Goal: Task Accomplishment & Management: Manage account settings

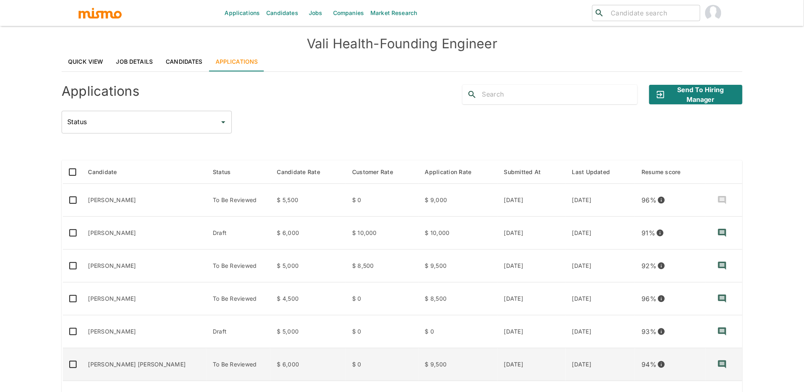
click at [111, 367] on td "HENDRIX ROA" at bounding box center [144, 364] width 125 height 33
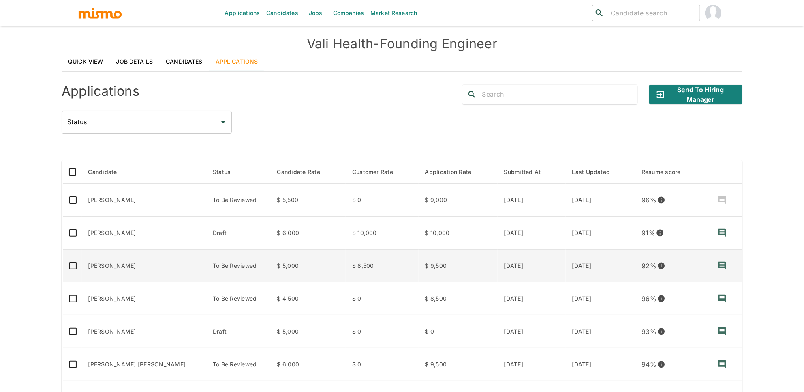
click at [120, 266] on td "Igor Turano" at bounding box center [144, 265] width 125 height 33
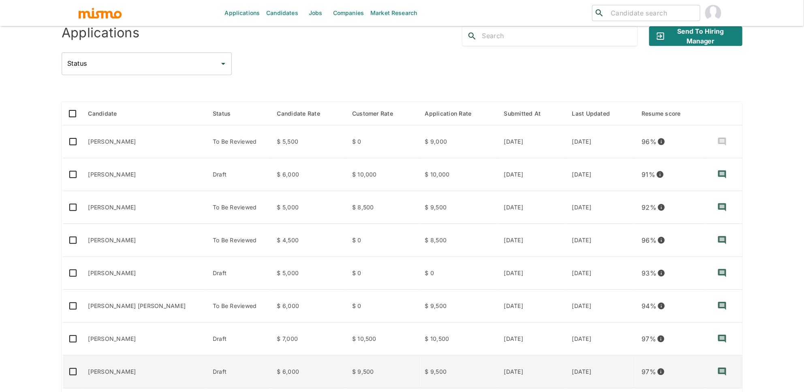
scroll to position [58, 0]
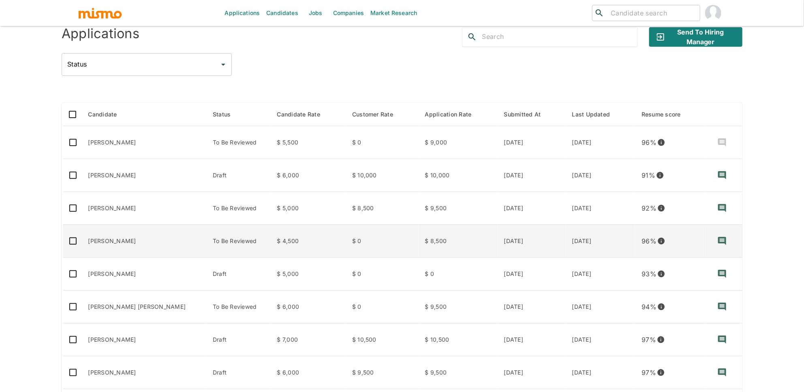
click at [139, 237] on td "David Pires Fagundes" at bounding box center [144, 241] width 125 height 33
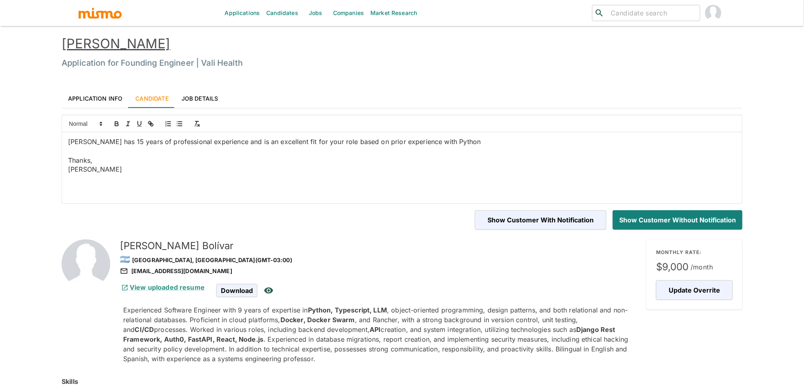
click at [103, 41] on link "[PERSON_NAME]" at bounding box center [116, 44] width 109 height 16
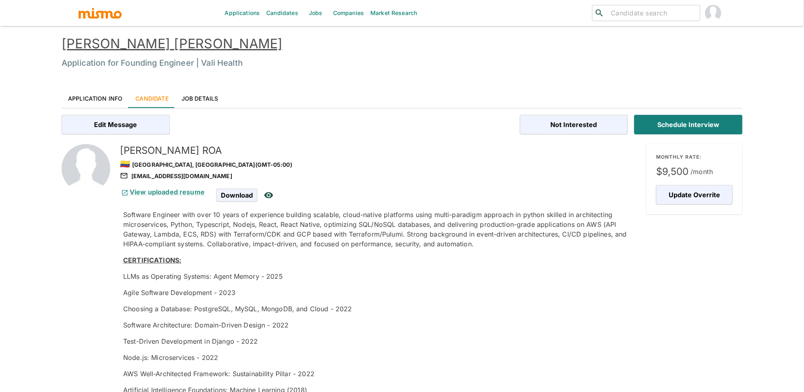
click at [121, 42] on link "HENDRIX ROA" at bounding box center [172, 44] width 221 height 16
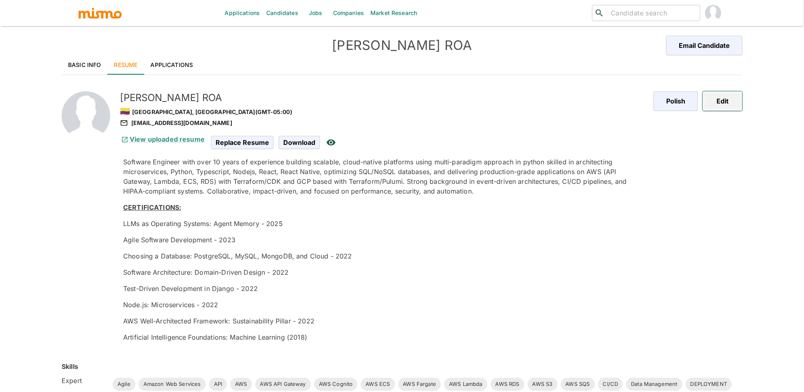
click at [730, 103] on button "Edit" at bounding box center [723, 100] width 40 height 19
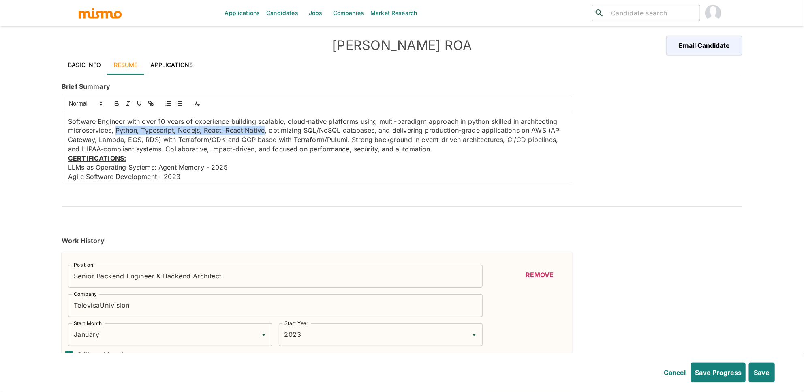
drag, startPoint x: 116, startPoint y: 131, endPoint x: 265, endPoint y: 130, distance: 148.8
click at [265, 130] on p "Software Engineer with over 10 years of experience building scalable, cloud-nat…" at bounding box center [316, 135] width 497 height 37
click at [115, 101] on icon "button" at bounding box center [116, 102] width 3 height 2
click at [261, 139] on p "Software Engineer with over 10 years of experience building scalable, cloud-nat…" at bounding box center [316, 135] width 497 height 37
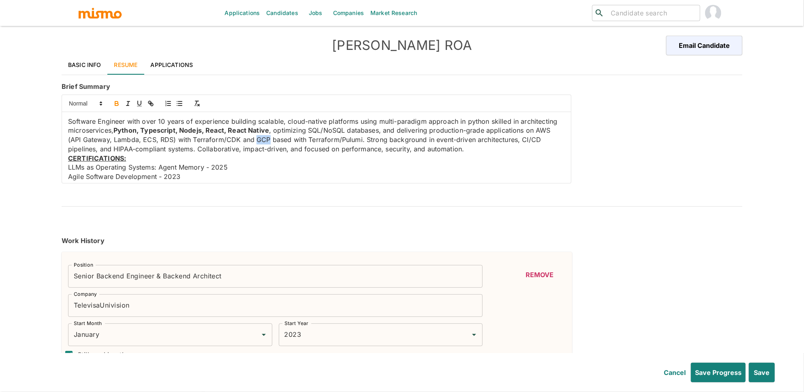
click at [114, 103] on icon "button" at bounding box center [116, 103] width 7 height 7
drag, startPoint x: 71, startPoint y: 139, endPoint x: 171, endPoint y: 137, distance: 101.0
click at [171, 137] on p "Software Engineer with over 10 years of experience building scalable, cloud-nat…" at bounding box center [316, 135] width 497 height 37
click at [118, 105] on icon "button" at bounding box center [116, 104] width 3 height 2
drag, startPoint x: 193, startPoint y: 139, endPoint x: 241, endPoint y: 136, distance: 47.6
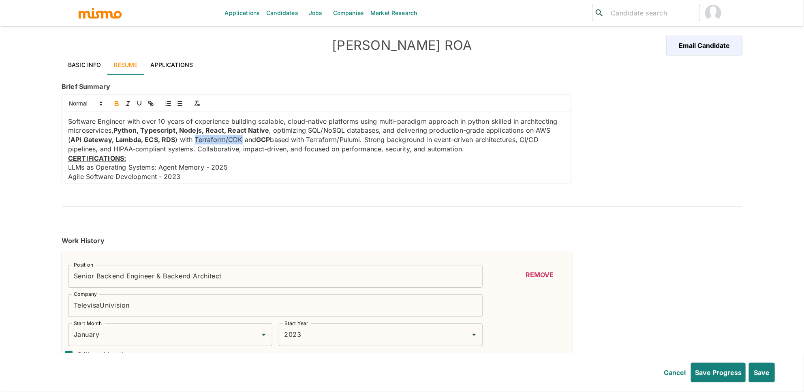
click at [241, 136] on p "Software Engineer with over 10 years of experience building scalable, cloud-nat…" at bounding box center [316, 135] width 497 height 37
click at [118, 103] on icon "button" at bounding box center [116, 103] width 7 height 7
drag, startPoint x: 310, startPoint y: 139, endPoint x: 364, endPoint y: 136, distance: 54.0
click at [364, 136] on p "Software Engineer with over 10 years of experience building scalable, cloud-nat…" at bounding box center [316, 135] width 497 height 37
click at [115, 105] on icon "button" at bounding box center [116, 103] width 7 height 7
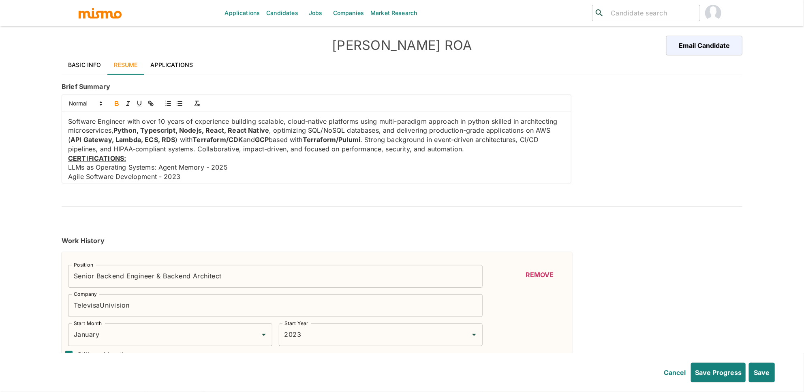
click at [540, 139] on p "Software Engineer with over 10 years of experience building scalable, cloud-nat…" at bounding box center [316, 135] width 497 height 37
click at [548, 147] on p "Software Engineer with over 10 years of experience building scalable, cloud-nat…" at bounding box center [316, 135] width 497 height 37
drag, startPoint x: 547, startPoint y: 140, endPoint x: 526, endPoint y: 141, distance: 21.1
click at [526, 141] on p "Software Engineer with over 10 years of experience building scalable, cloud-nat…" at bounding box center [316, 135] width 497 height 37
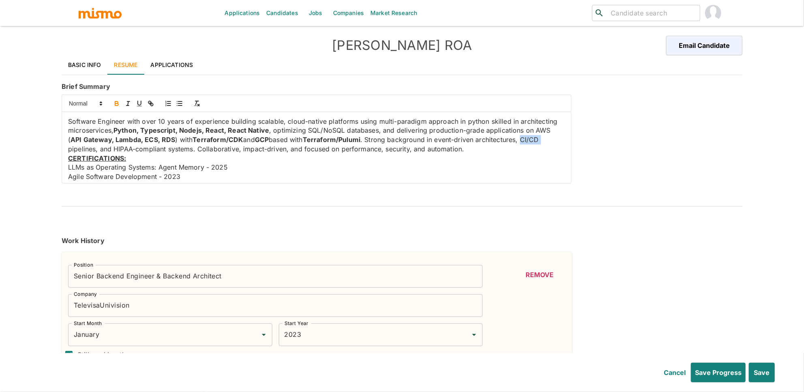
click at [118, 103] on icon "button" at bounding box center [116, 102] width 3 height 2
click at [546, 131] on p "Software Engineer with over 10 years of experience building scalable, cloud-nat…" at bounding box center [316, 135] width 497 height 37
click at [115, 104] on icon "button" at bounding box center [116, 104] width 3 height 2
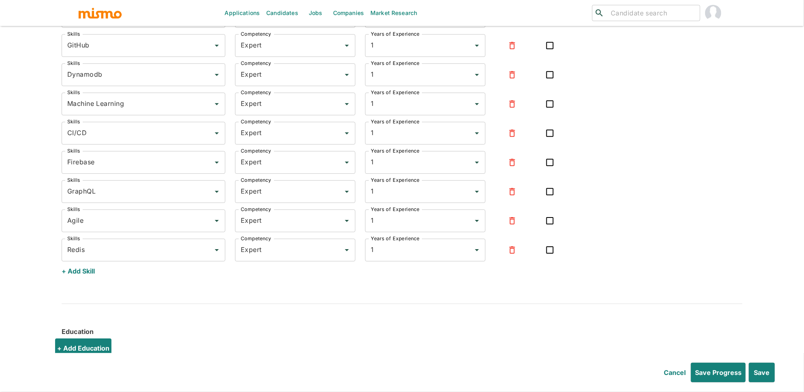
scroll to position [3201, 0]
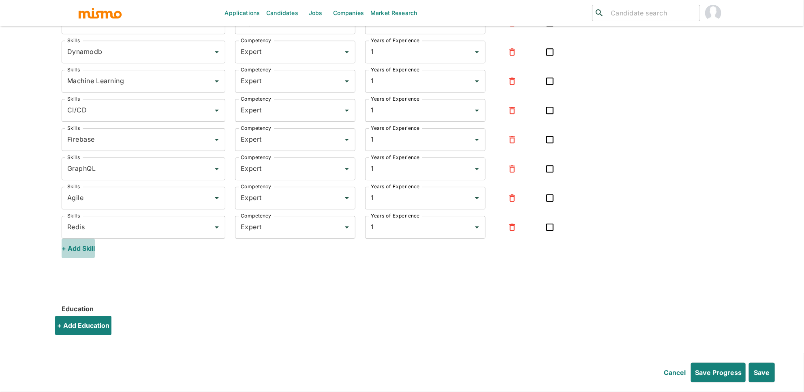
click at [73, 244] on button "+ Add Skill" at bounding box center [78, 247] width 33 height 19
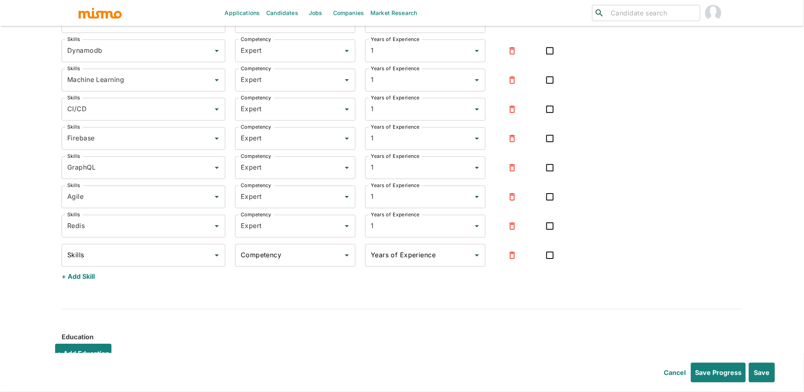
click at [97, 265] on div "Skills" at bounding box center [144, 255] width 164 height 23
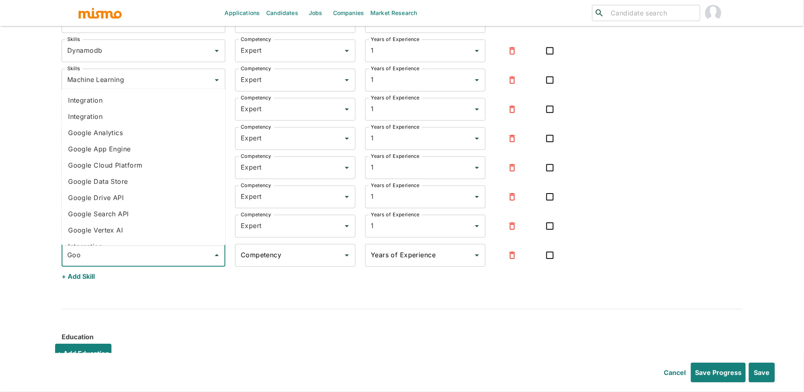
click at [132, 158] on li "Google Cloud Platform" at bounding box center [144, 164] width 164 height 16
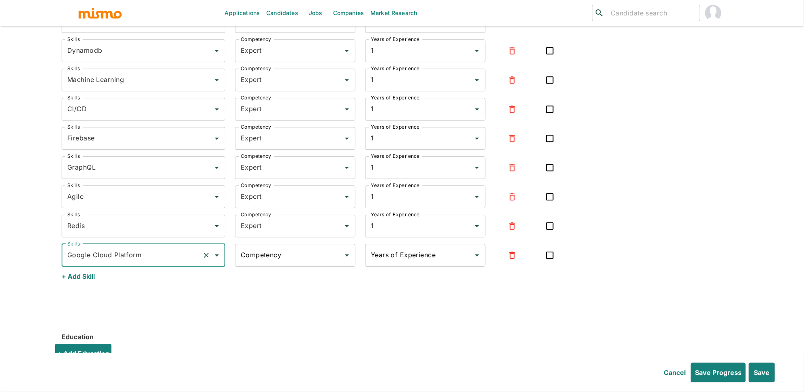
type input "Google Cloud Platform"
click at [294, 254] on input "Competency" at bounding box center [289, 254] width 101 height 15
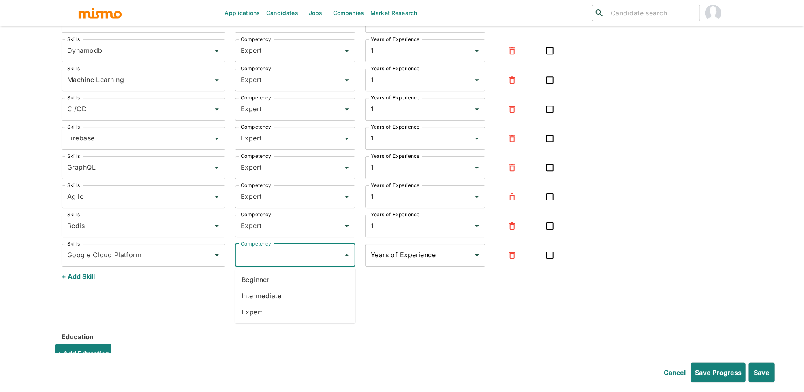
click at [261, 315] on li "Expert" at bounding box center [295, 312] width 120 height 16
type input "Expert"
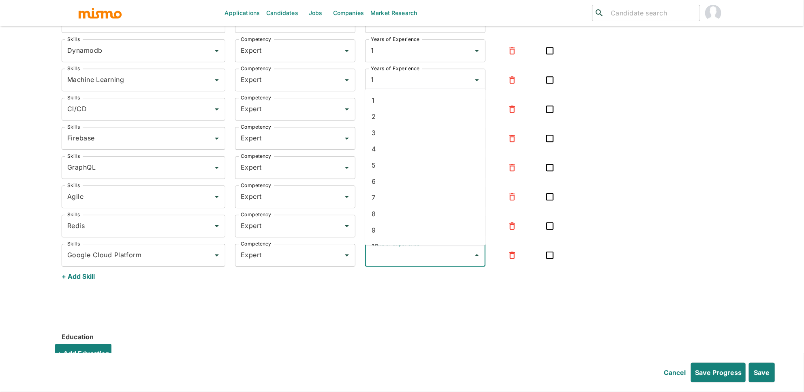
click at [424, 260] on input "Years of Experience" at bounding box center [419, 254] width 101 height 15
click at [380, 101] on li "1" at bounding box center [425, 100] width 120 height 16
type input "1"
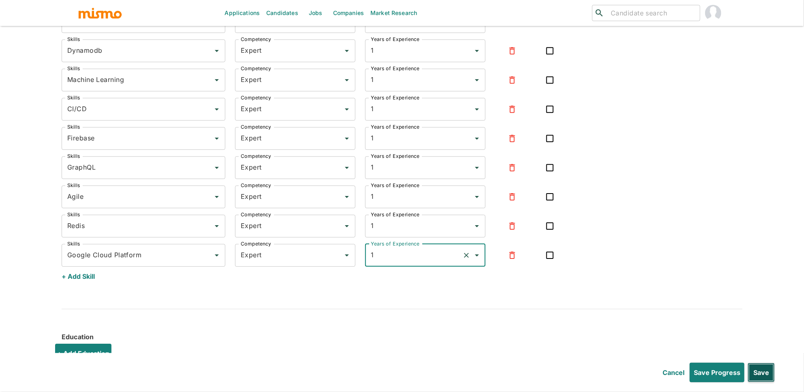
click at [762, 372] on button "Save" at bounding box center [761, 371] width 27 height 19
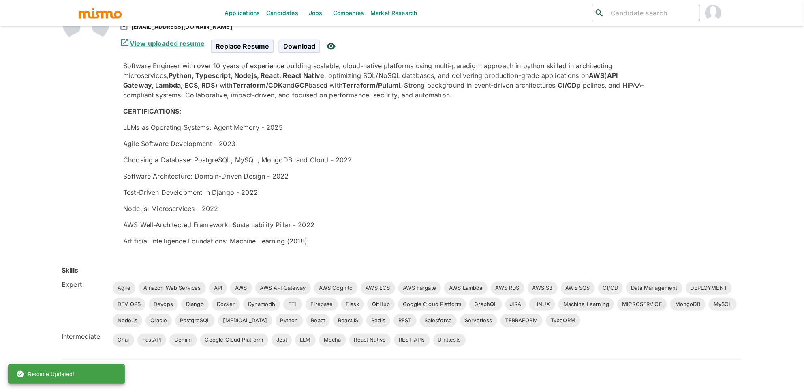
scroll to position [0, 0]
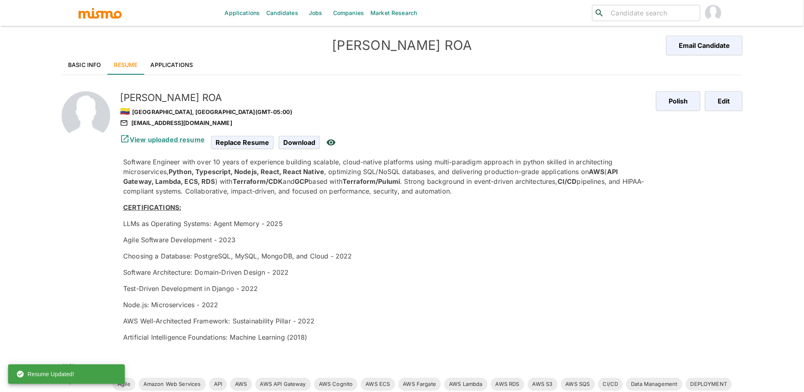
click at [179, 68] on link "Applications" at bounding box center [172, 64] width 56 height 19
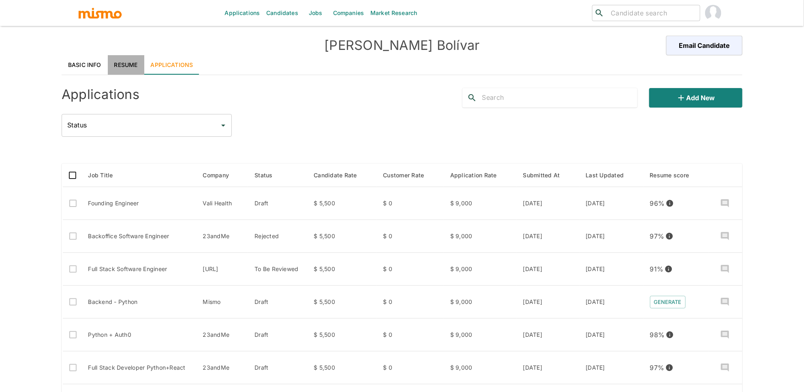
click at [112, 60] on link "Resume" at bounding box center [126, 64] width 36 height 19
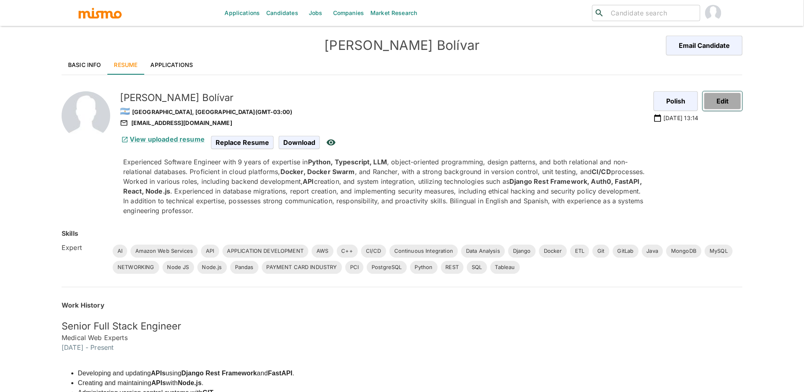
click at [720, 105] on button "Edit" at bounding box center [723, 100] width 40 height 19
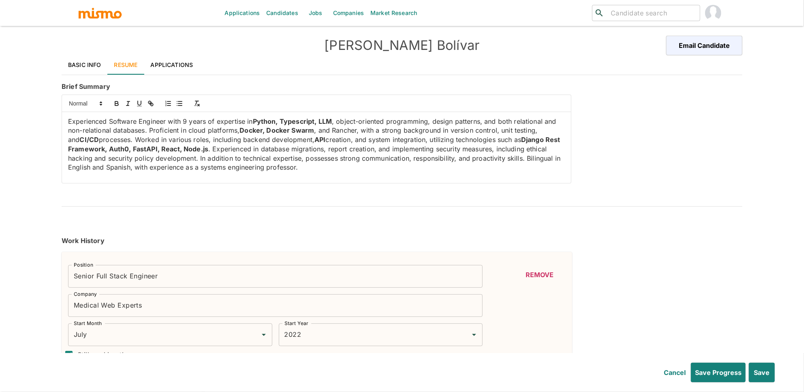
click at [237, 130] on p "Experienced Software Engineer with 9 years of expertise in Python, Typescript, …" at bounding box center [316, 144] width 497 height 55
click at [287, 130] on p "Experienced Software Engineer with 9 years of expertise in Python, Typescript, …" at bounding box center [316, 144] width 497 height 55
click at [115, 104] on icon "button" at bounding box center [116, 103] width 7 height 7
click at [257, 130] on p "Experienced Software Engineer with 9 years of expertise in Python, Typescript, …" at bounding box center [316, 144] width 497 height 55
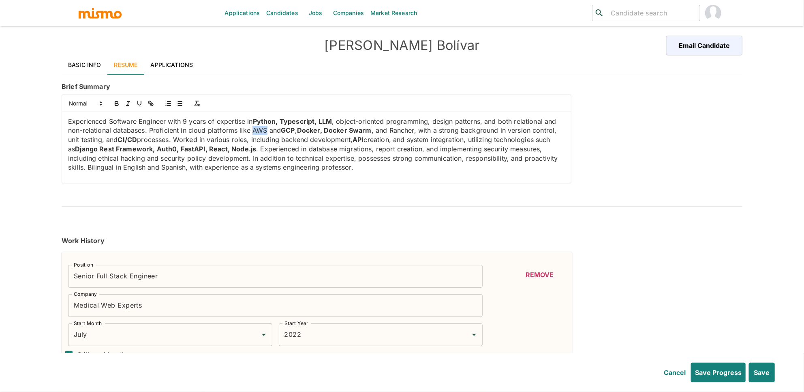
click at [257, 130] on p "Experienced Software Engineer with 9 years of expertise in Python, Typescript, …" at bounding box center [316, 144] width 497 height 55
click at [118, 102] on icon "button" at bounding box center [116, 102] width 3 height 2
drag, startPoint x: 103, startPoint y: 137, endPoint x: 68, endPoint y: 139, distance: 34.5
click at [68, 139] on p "Experienced Software Engineer with 9 years of expertise in Python, Typescript, …" at bounding box center [316, 142] width 497 height 55
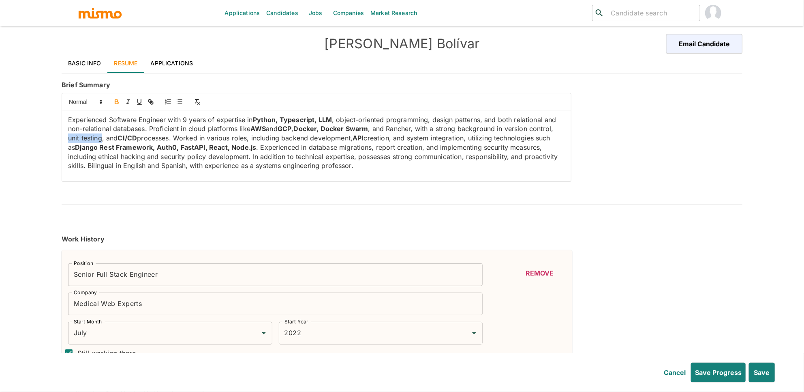
click at [117, 103] on icon "button" at bounding box center [116, 101] width 7 height 7
click at [301, 130] on strong "Docker, Docker Swarm" at bounding box center [331, 128] width 75 height 8
drag, startPoint x: 240, startPoint y: 129, endPoint x: 253, endPoint y: 129, distance: 12.6
click at [252, 128] on p "Experienced Software Engineer with 9 years of expertise in Python, Typescript, …" at bounding box center [316, 142] width 497 height 55
click at [287, 129] on p "Experienced Software Engineer with 9 years of expertise in Python, Typescript, …" at bounding box center [316, 142] width 497 height 55
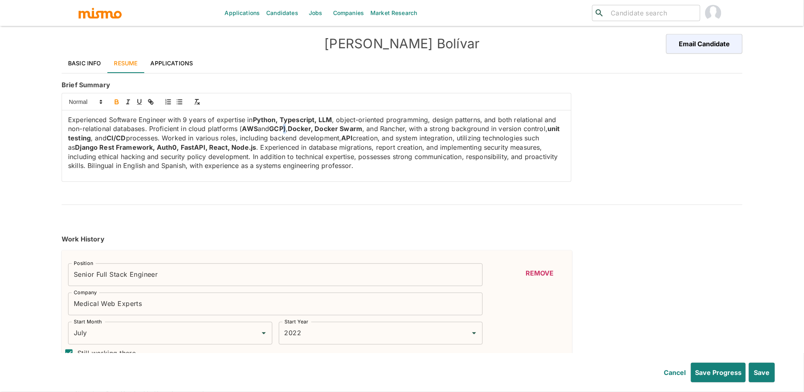
click at [117, 101] on icon "button" at bounding box center [116, 101] width 7 height 7
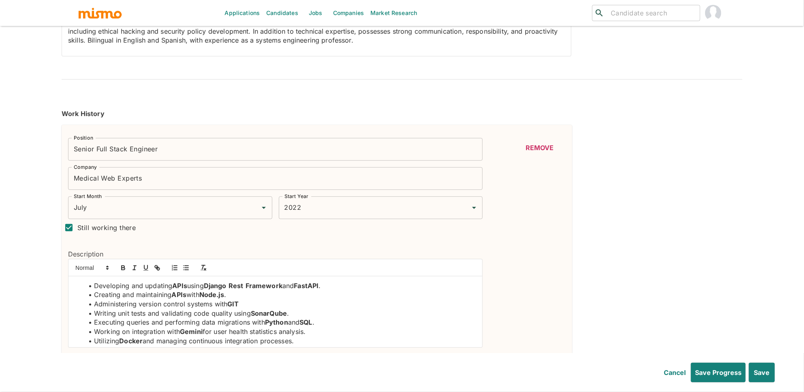
scroll to position [0, 0]
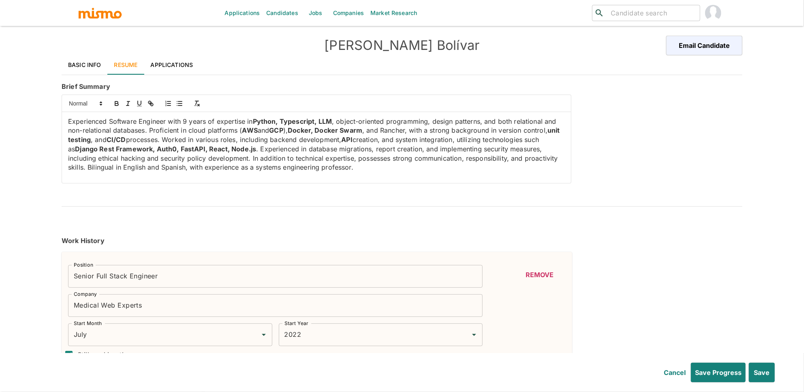
click at [338, 168] on p "Experienced Software Engineer with 9 years of expertise in Python, Typescript, …" at bounding box center [316, 144] width 497 height 55
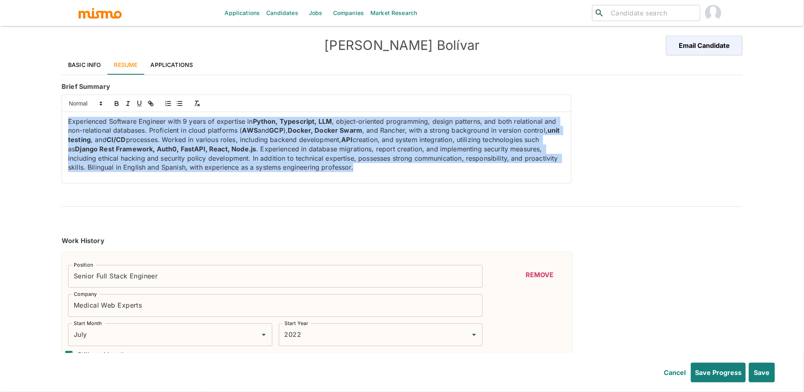
drag, startPoint x: 338, startPoint y: 168, endPoint x: 64, endPoint y: 120, distance: 277.4
click at [64, 120] on div "Experienced Software Engineer with 9 years of expertise in Python, Typescript, …" at bounding box center [316, 147] width 509 height 71
click at [400, 171] on p "Experienced Software Engineer with 9 years of expertise in Python, Typescript, …" at bounding box center [316, 144] width 497 height 55
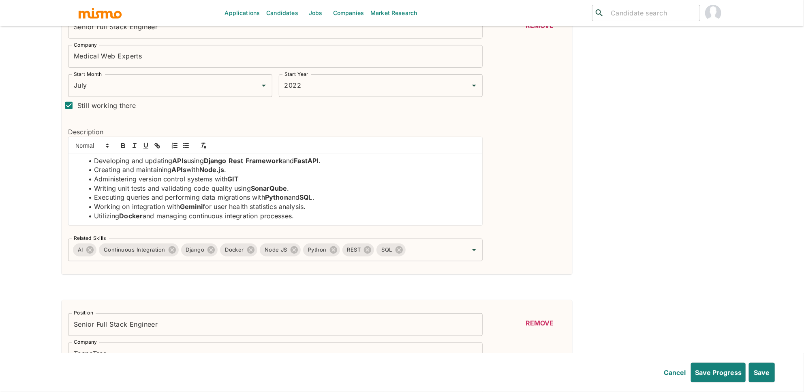
scroll to position [263, 0]
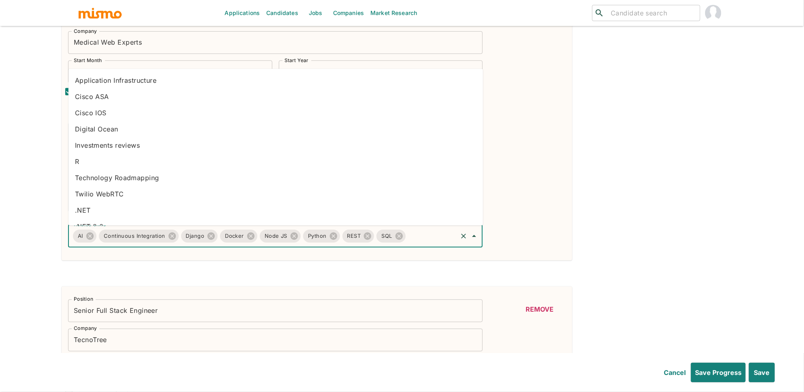
click at [426, 238] on input "Related Skills" at bounding box center [432, 235] width 50 height 15
type input "google"
click at [107, 111] on li "Google Cloud Platform" at bounding box center [275, 112] width 415 height 16
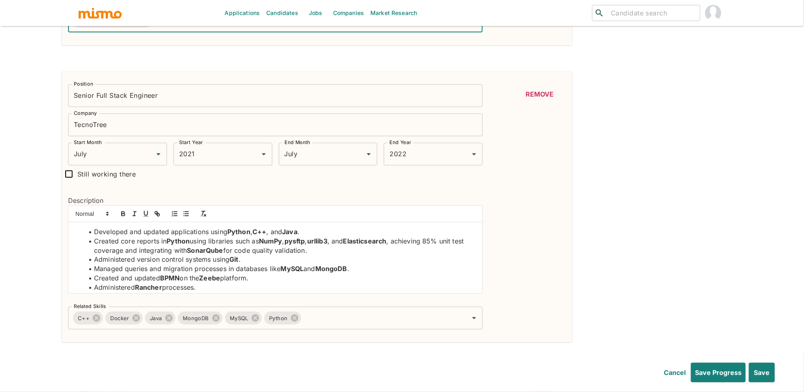
scroll to position [521, 0]
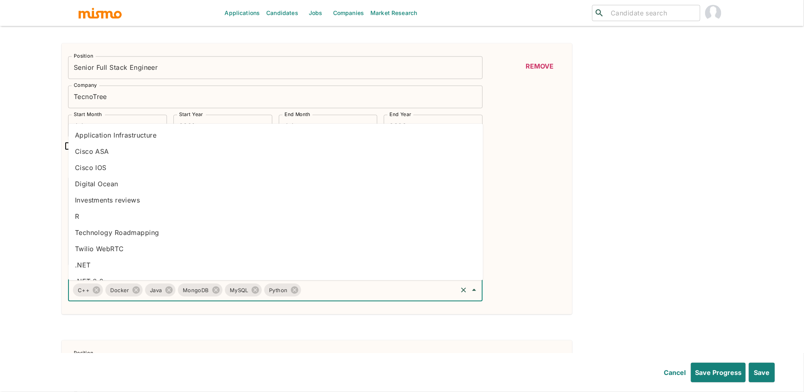
click at [373, 293] on input "Related Skills" at bounding box center [379, 289] width 154 height 15
type input "google"
click at [137, 171] on li "Google Cloud Platform" at bounding box center [275, 167] width 415 height 16
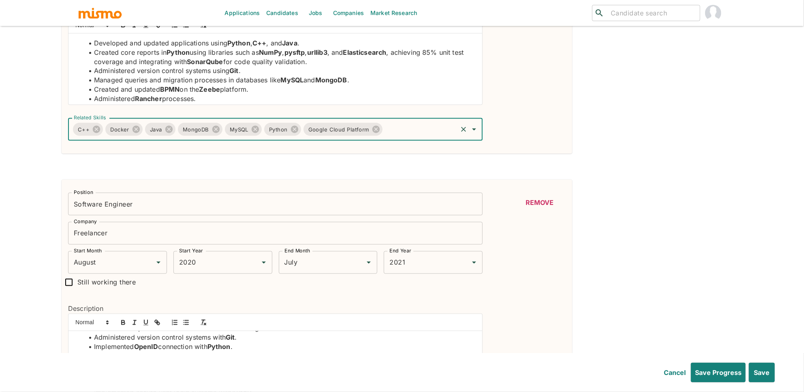
scroll to position [627, 0]
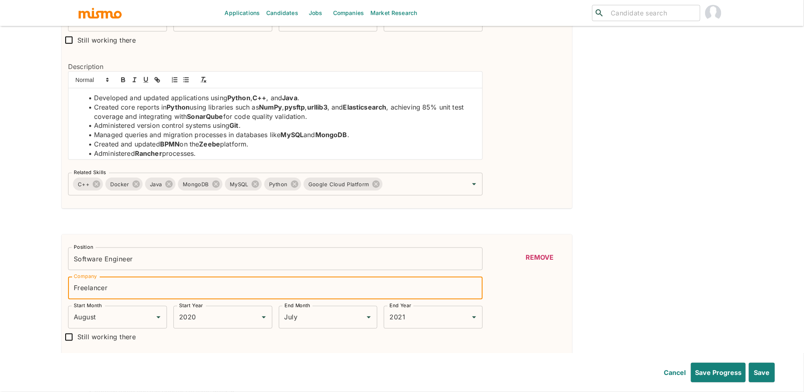
click at [95, 290] on input "Freelancer" at bounding box center [275, 287] width 415 height 23
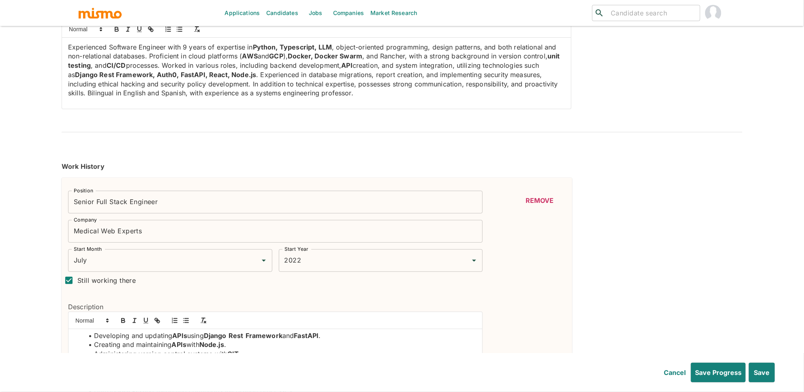
scroll to position [159, 0]
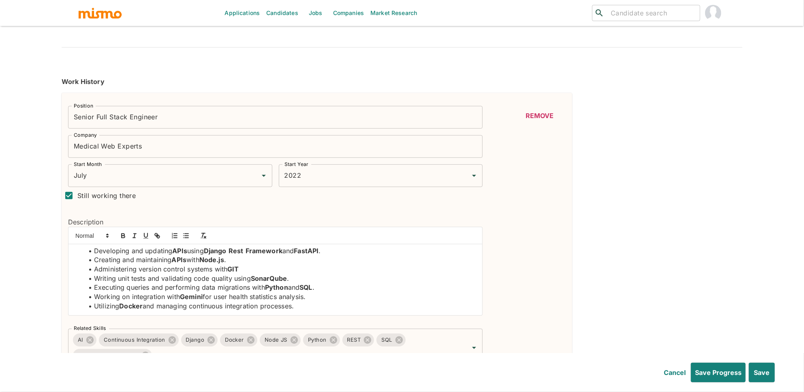
type input "VuSecurity"
click at [312, 310] on li "Utilizing Docker and managing continuous integration processes." at bounding box center [280, 305] width 392 height 9
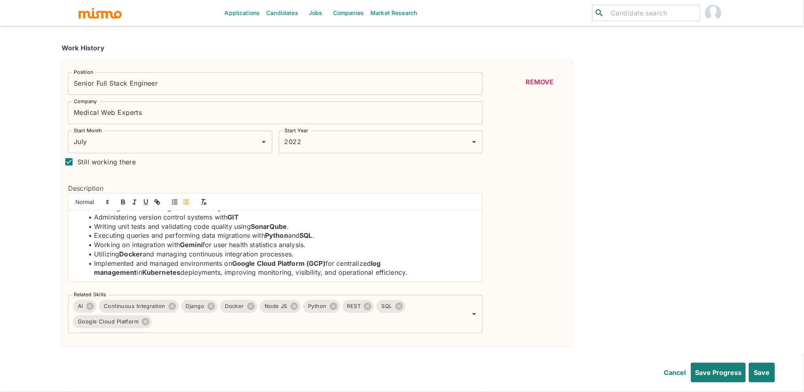
scroll to position [233, 0]
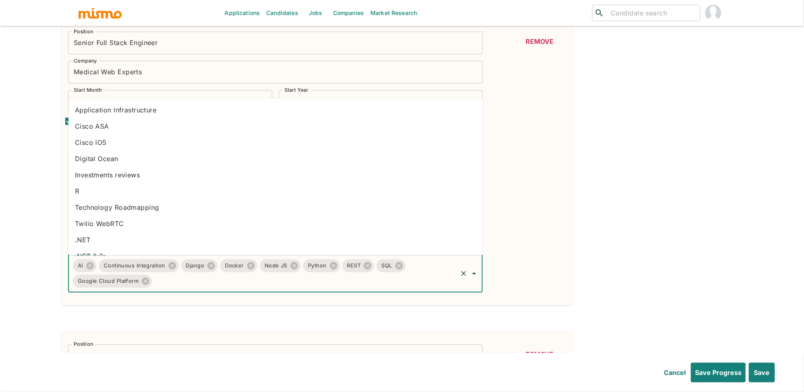
click at [336, 284] on input "Related Skills" at bounding box center [304, 280] width 303 height 15
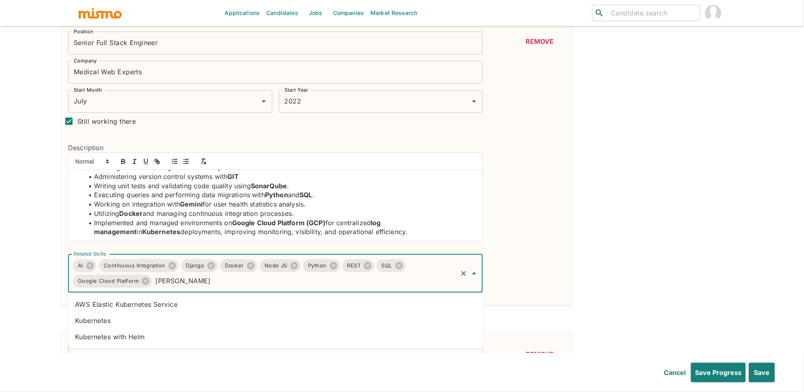
type input "kuber"
click at [166, 306] on li "AWS Elastic Kubernetes Service" at bounding box center [275, 304] width 415 height 16
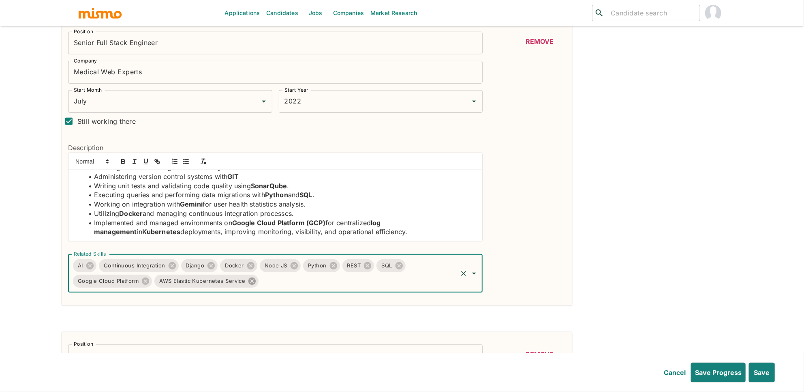
click at [253, 284] on icon at bounding box center [251, 280] width 7 height 7
click at [265, 280] on input "Related Skills" at bounding box center [304, 280] width 303 height 15
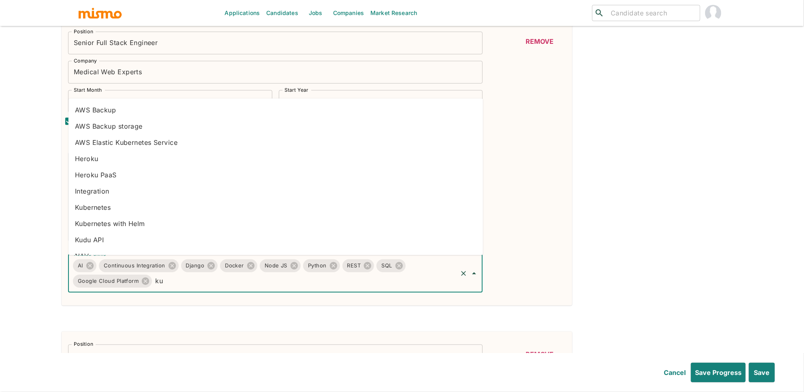
type input "kub"
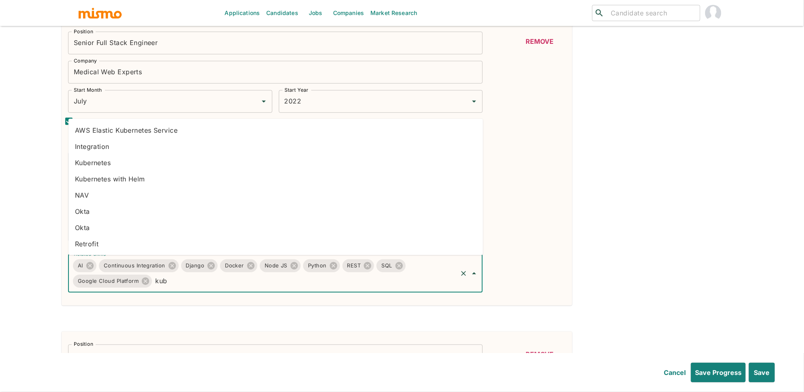
click at [115, 163] on li "Kubernetes" at bounding box center [275, 162] width 415 height 16
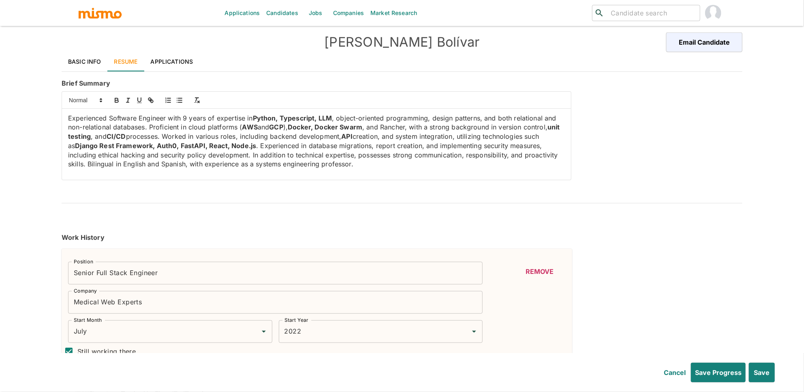
scroll to position [0, 0]
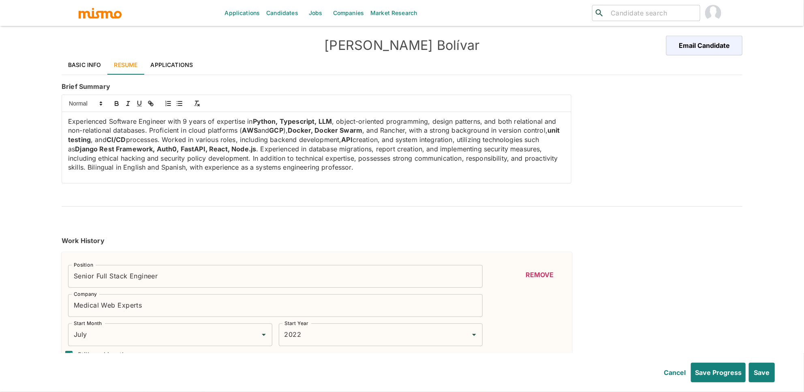
click at [393, 131] on p "Experienced Software Engineer with 9 years of expertise in Python, Typescript, …" at bounding box center [316, 144] width 497 height 55
click at [117, 105] on icon "button" at bounding box center [116, 104] width 3 height 2
click at [369, 130] on p "Experienced Software Engineer with 9 years of expertise in Python, Typescript, …" at bounding box center [316, 144] width 497 height 55
click at [395, 129] on p "Experienced Software Engineer with 9 years of expertise in Python, Typescript, …" at bounding box center [316, 144] width 497 height 55
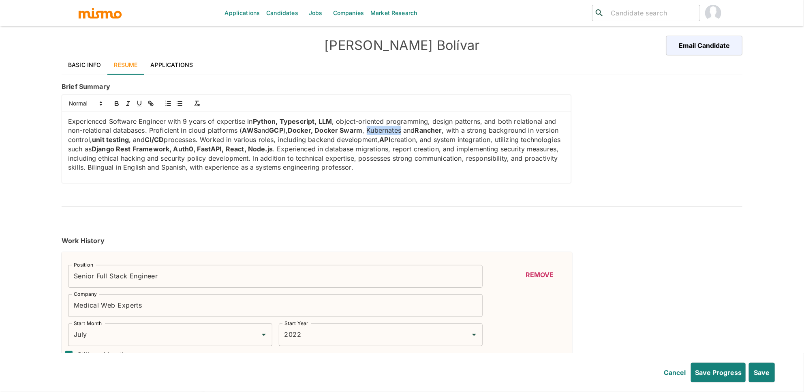
click at [395, 129] on p "Experienced Software Engineer with 9 years of expertise in Python, Typescript, …" at bounding box center [316, 144] width 497 height 55
click at [115, 104] on icon "button" at bounding box center [116, 104] width 3 height 2
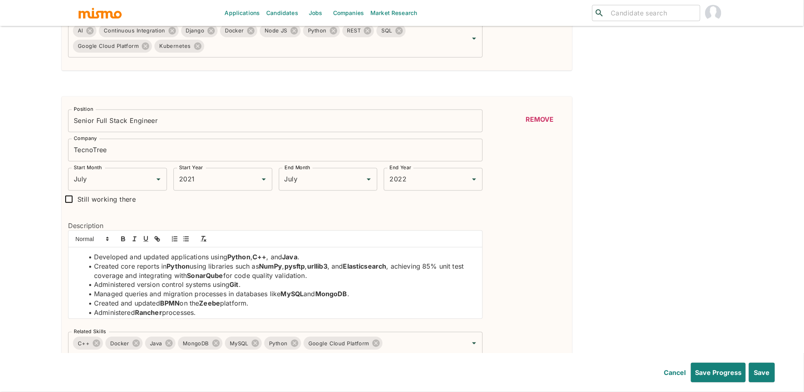
scroll to position [516, 0]
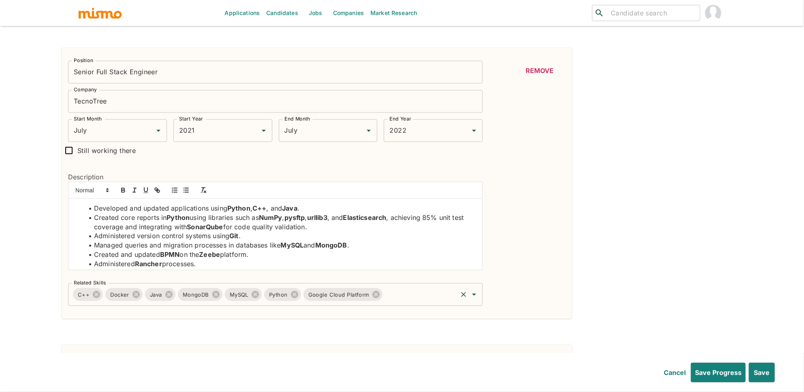
click at [409, 298] on input "Related Skills" at bounding box center [420, 294] width 73 height 15
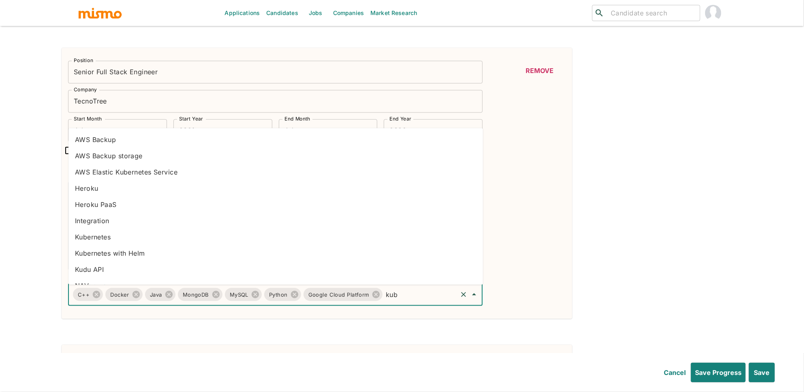
type input "kube"
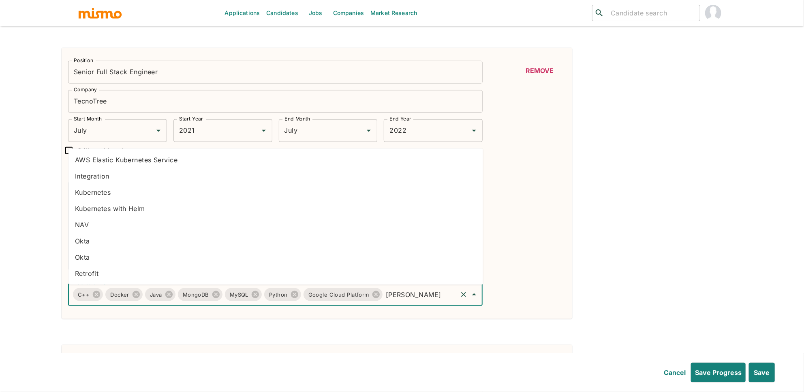
click at [123, 191] on li "Kubernetes" at bounding box center [275, 192] width 415 height 16
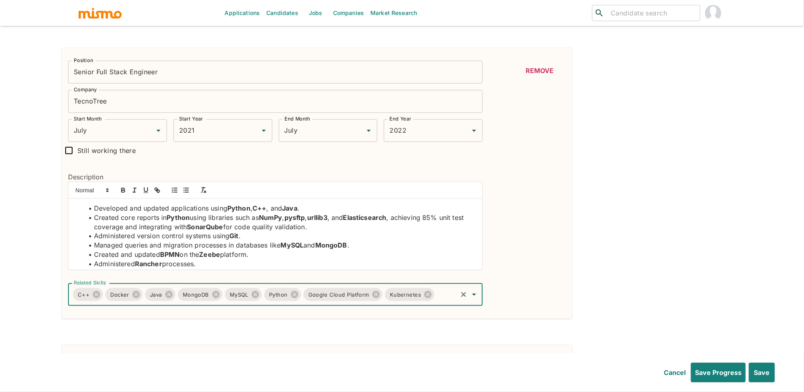
click at [276, 260] on li "Administered Rancher processes." at bounding box center [280, 263] width 392 height 9
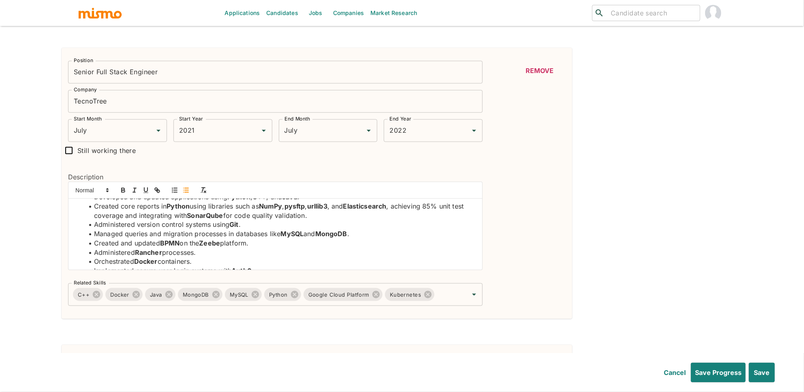
scroll to position [21, 0]
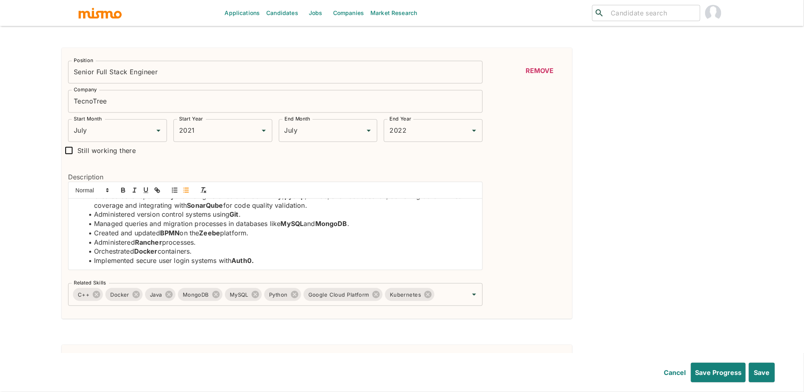
click at [280, 259] on li "Implemented secure user login systems with Auth0." at bounding box center [280, 260] width 392 height 9
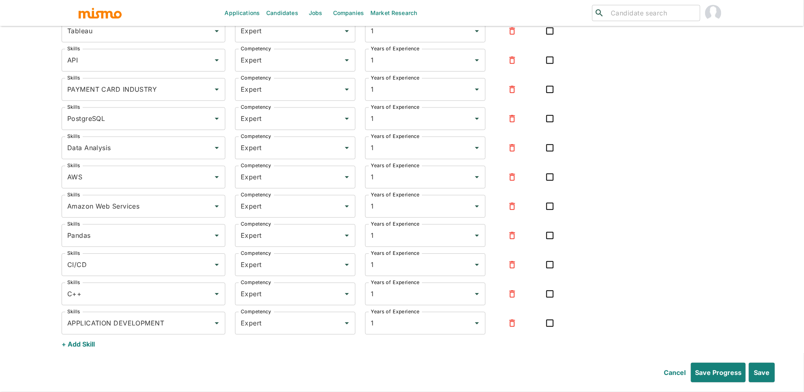
scroll to position [2965, 0]
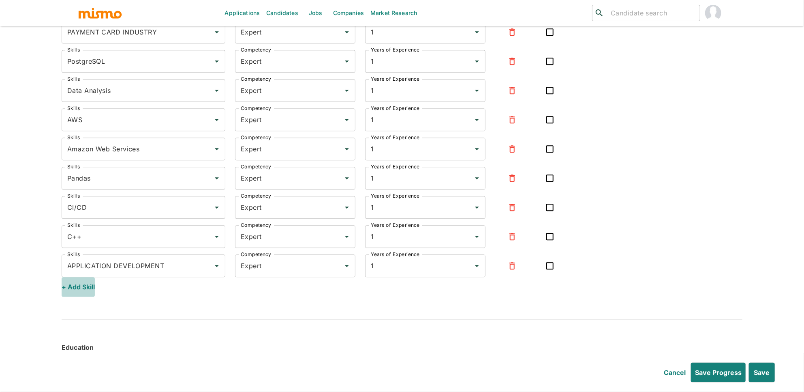
click at [85, 288] on button "+ Add Skill" at bounding box center [78, 286] width 33 height 19
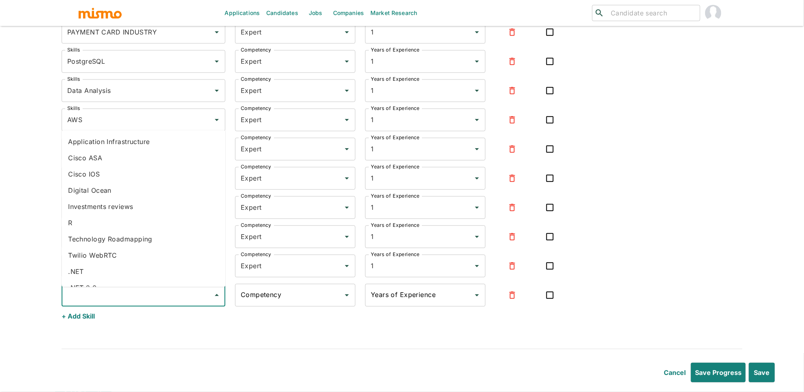
click at [114, 294] on input "Skills" at bounding box center [137, 294] width 144 height 15
click at [136, 171] on li "Google Cloud Platform" at bounding box center [144, 173] width 164 height 16
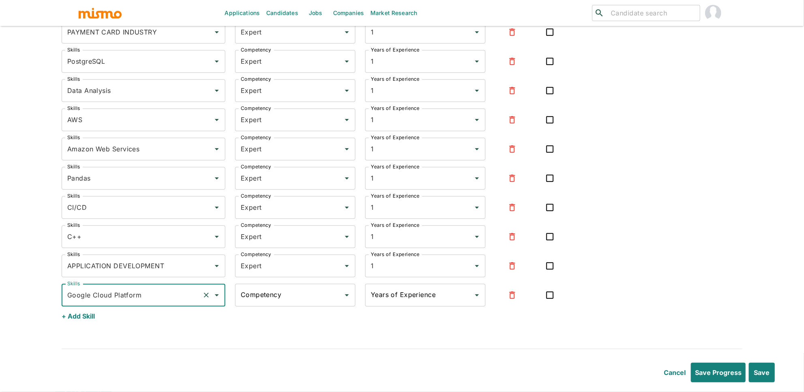
type input "Google Cloud Platform"
click at [278, 299] on input "Competency" at bounding box center [289, 294] width 101 height 15
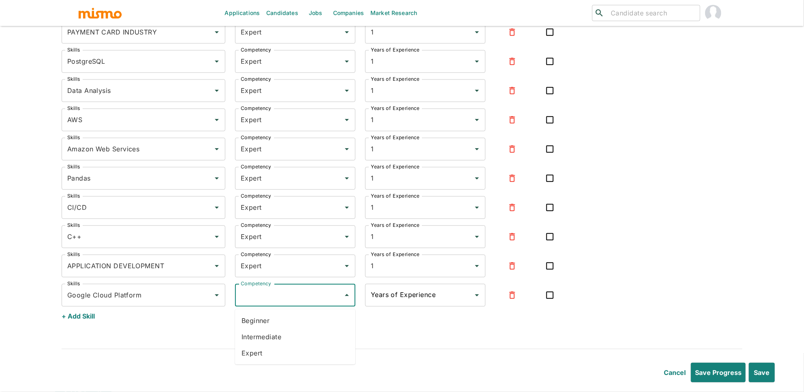
click at [260, 351] on li "Expert" at bounding box center [295, 353] width 120 height 16
type input "Expert"
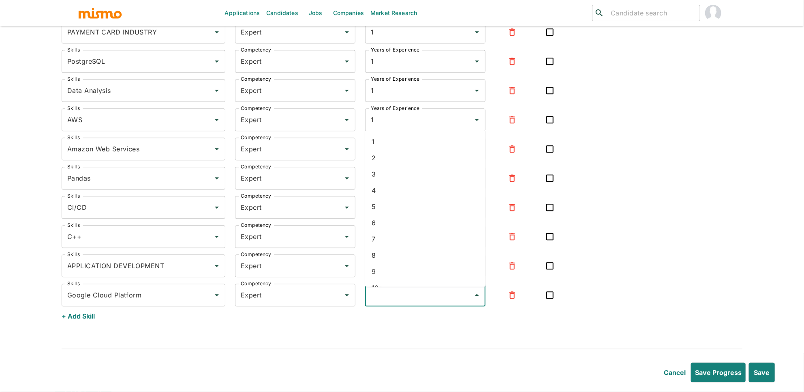
click at [407, 300] on input "Years of Experience" at bounding box center [419, 294] width 101 height 15
click at [389, 139] on li "1" at bounding box center [425, 141] width 120 height 16
type input "1"
click at [85, 319] on button "+ Add Skill" at bounding box center [78, 315] width 33 height 19
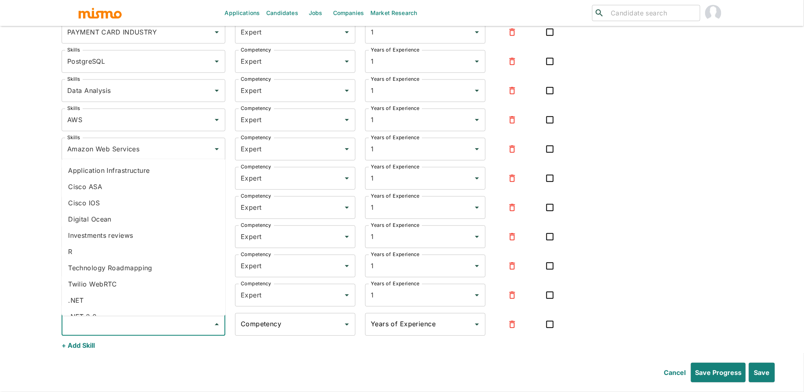
click at [96, 328] on input "Skills" at bounding box center [137, 323] width 144 height 15
click at [105, 218] on li "Kubernetes" at bounding box center [144, 223] width 164 height 16
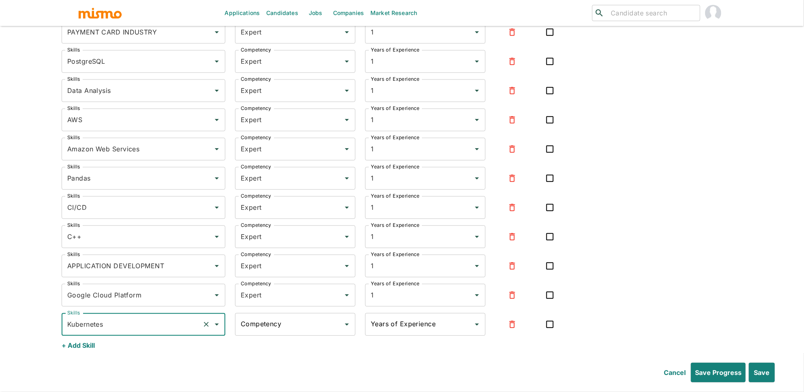
type input "Kubernetes"
click at [272, 332] on input "Competency" at bounding box center [289, 323] width 101 height 15
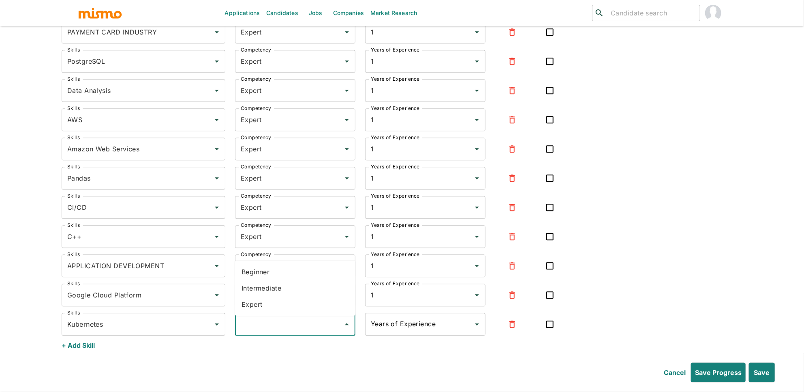
click at [270, 305] on li "Expert" at bounding box center [295, 304] width 120 height 16
type input "Expert"
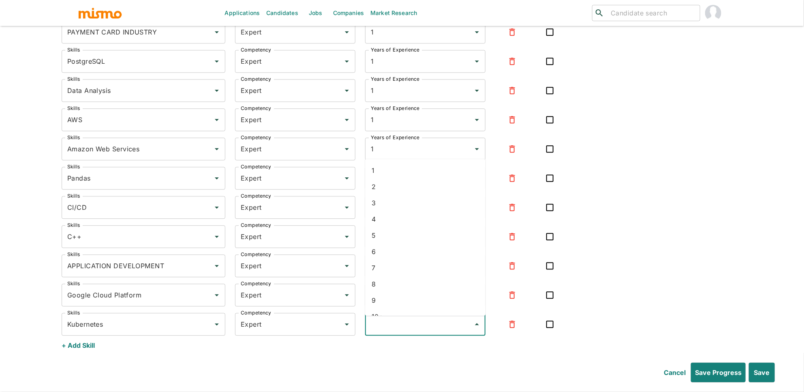
click at [400, 332] on input "Years of Experience" at bounding box center [419, 323] width 101 height 15
click at [404, 173] on li "1" at bounding box center [425, 170] width 120 height 16
type input "1"
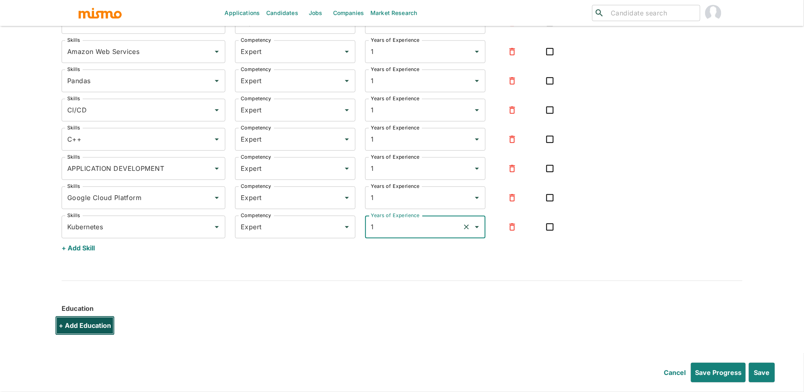
click at [87, 325] on button "+ Add Education" at bounding box center [85, 324] width 60 height 19
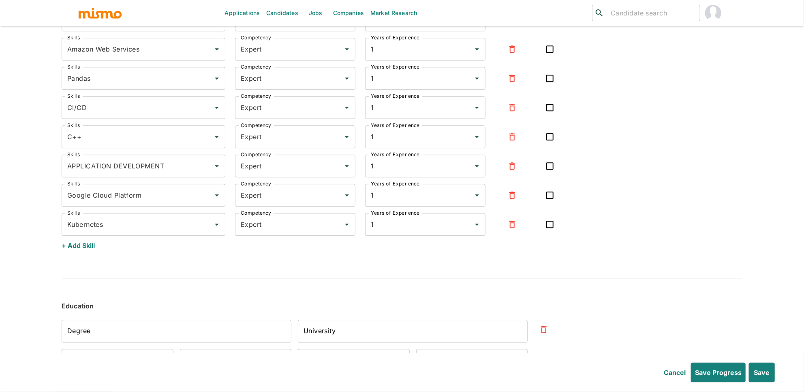
click at [136, 335] on input "Degree" at bounding box center [177, 330] width 230 height 23
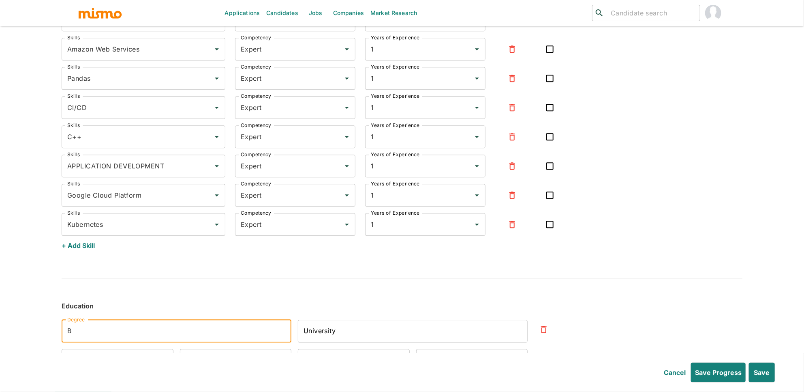
type input "Bachelor Degree in System Engineering"
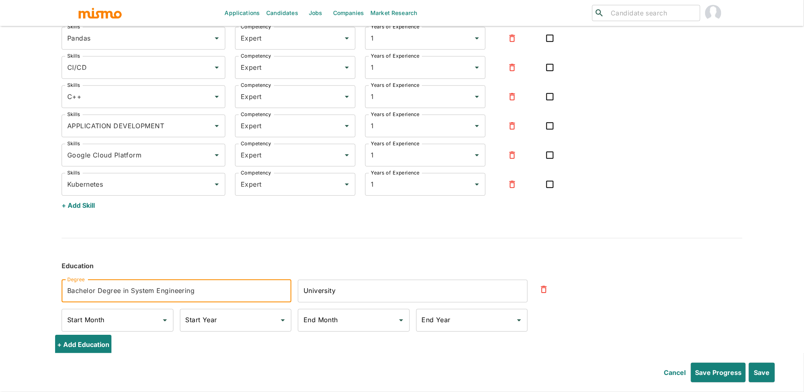
scroll to position [3127, 0]
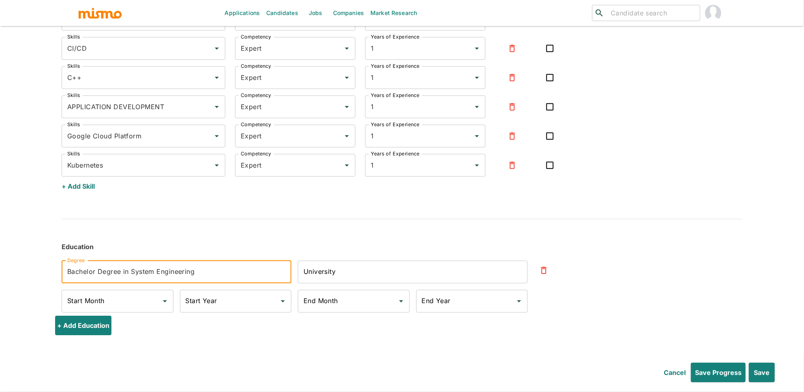
click at [341, 270] on input "University" at bounding box center [413, 271] width 230 height 23
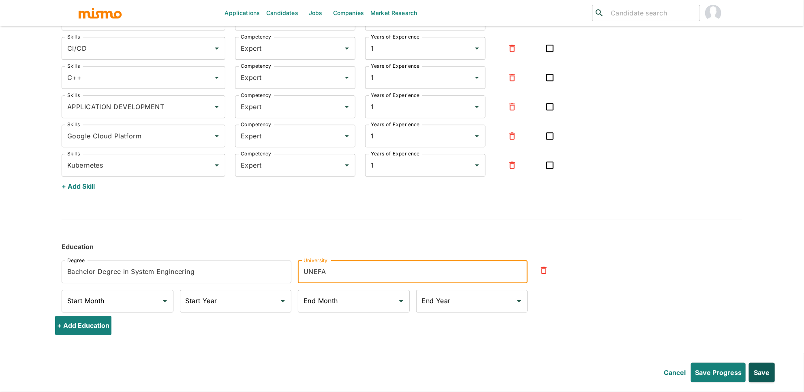
type input "UNEFA"
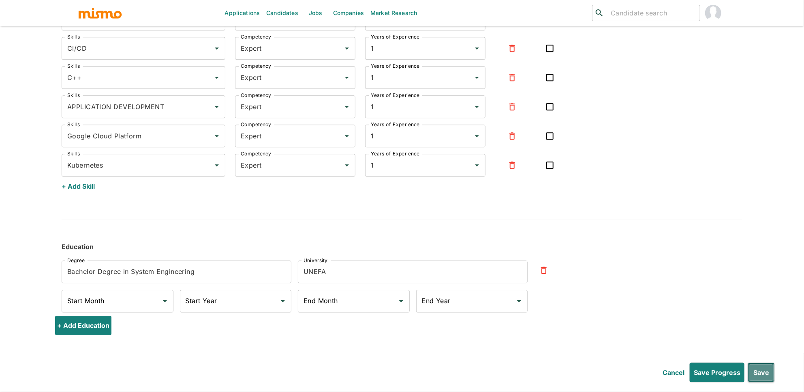
click at [761, 372] on button "Save" at bounding box center [761, 371] width 27 height 19
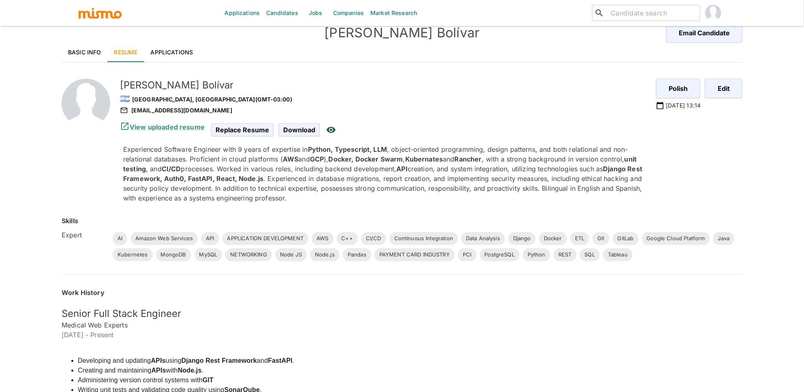
scroll to position [0, 0]
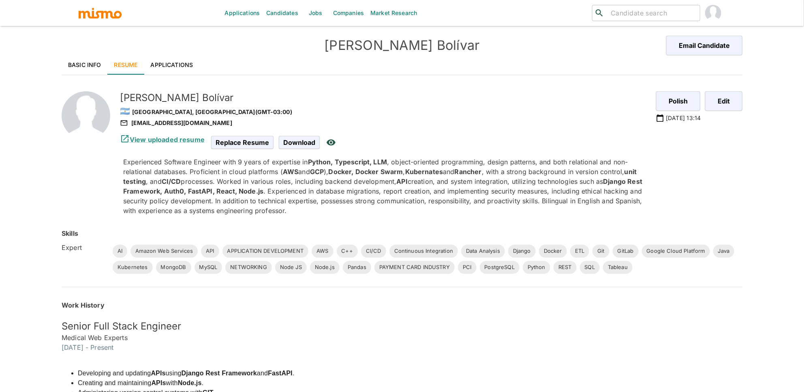
click at [188, 64] on link "Applications" at bounding box center [172, 64] width 56 height 19
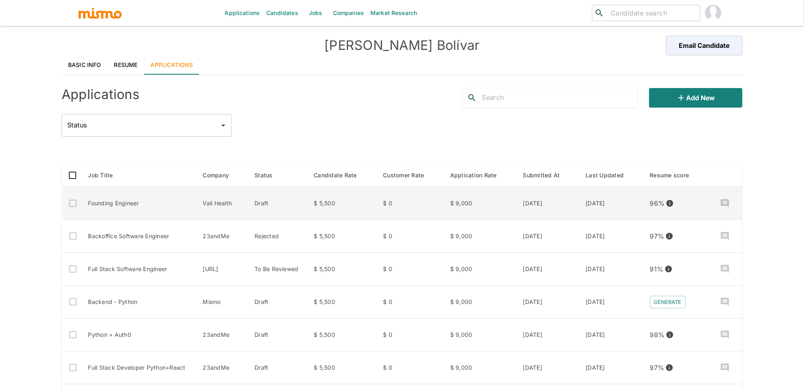
click at [283, 205] on td "Draft" at bounding box center [277, 203] width 59 height 33
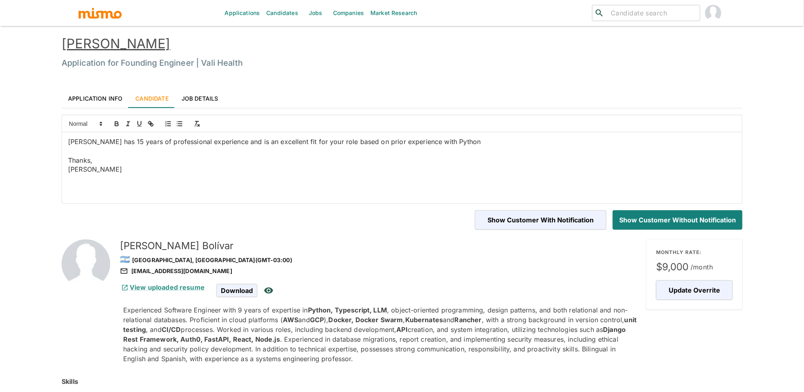
click at [107, 100] on link "Application Info" at bounding box center [95, 97] width 67 height 19
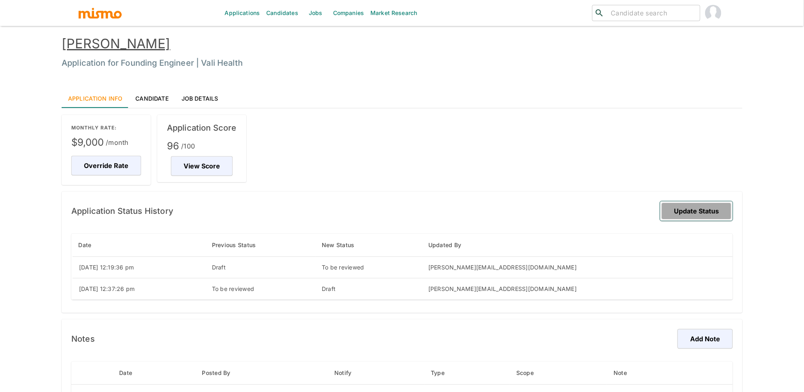
click at [717, 211] on button "Update Status" at bounding box center [696, 210] width 73 height 19
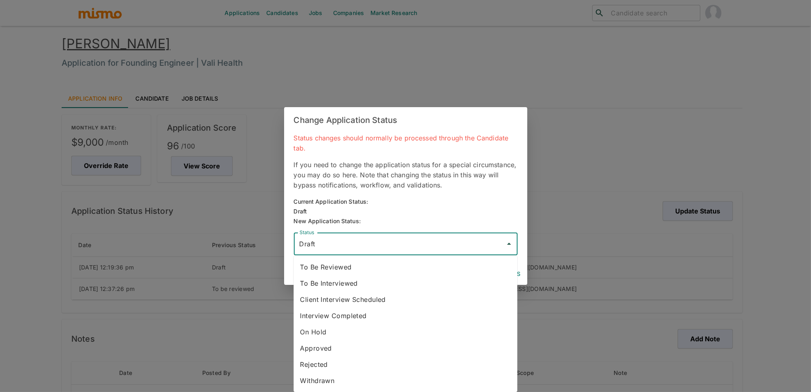
click at [402, 243] on input "Draft" at bounding box center [399, 243] width 204 height 15
click at [377, 263] on li "To Be Reviewed" at bounding box center [405, 267] width 224 height 16
type input "To Be Reviewed"
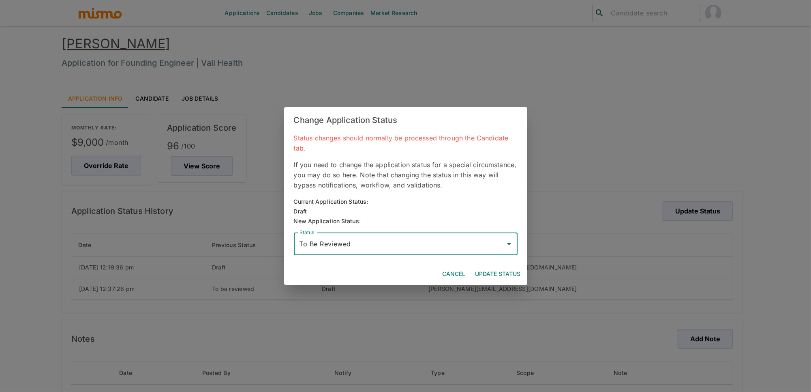
click at [485, 272] on button "Update Status" at bounding box center [498, 273] width 52 height 15
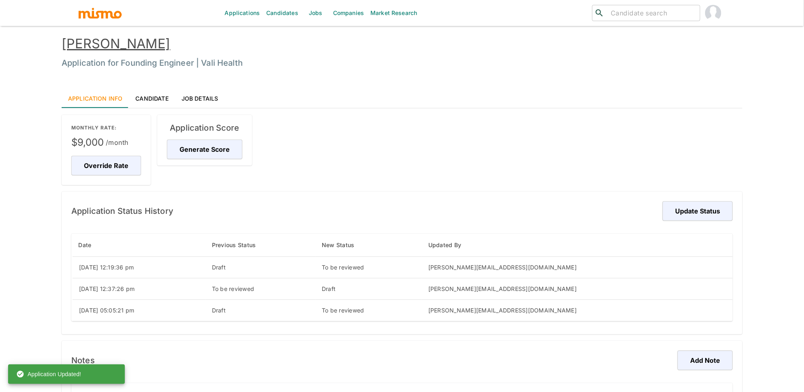
click at [123, 41] on link "William Bolívar" at bounding box center [116, 44] width 109 height 16
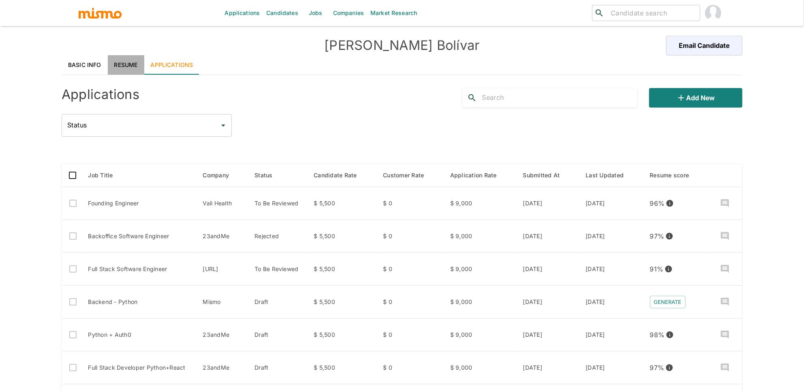
click at [116, 70] on link "Resume" at bounding box center [126, 64] width 36 height 19
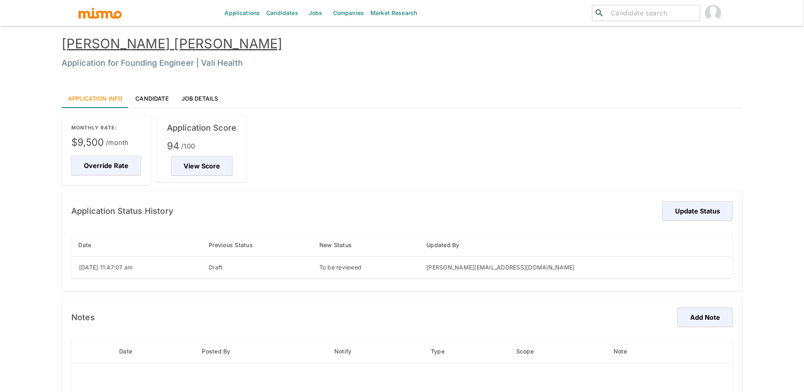
click at [119, 47] on link "[PERSON_NAME] [PERSON_NAME]" at bounding box center [172, 44] width 221 height 16
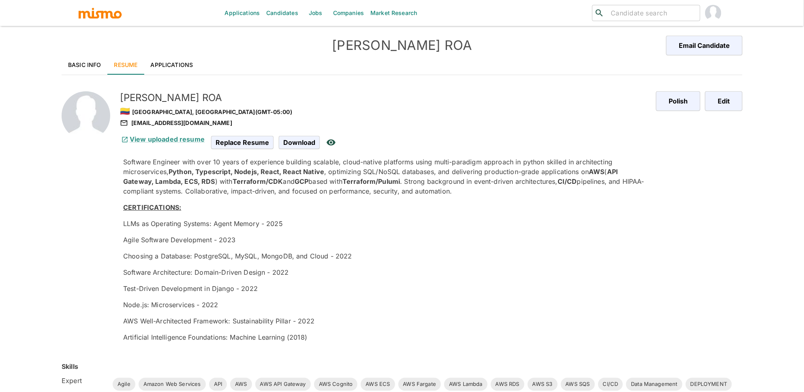
click at [434, 272] on p "Software Architecture: Domain-Driven Design - 2022" at bounding box center [386, 272] width 526 height 10
click at [726, 102] on button "Edit" at bounding box center [723, 100] width 40 height 19
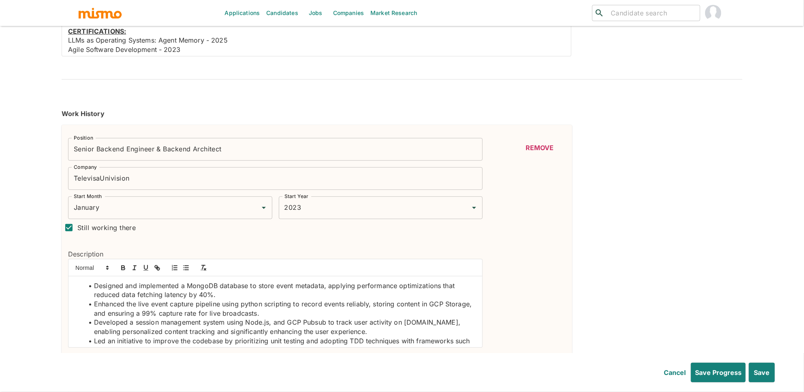
scroll to position [191, 0]
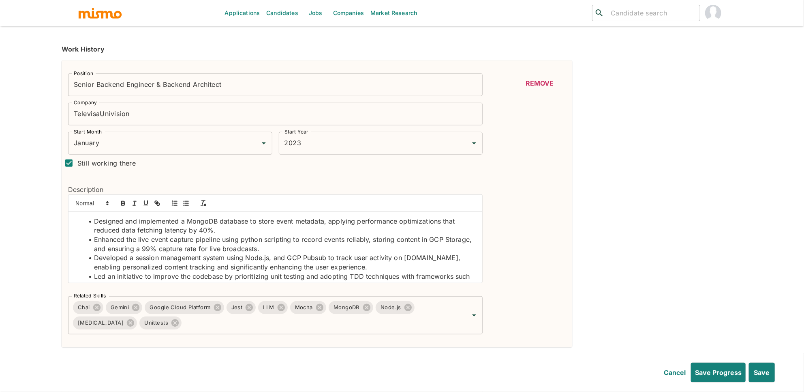
click at [202, 222] on li "Designed and implemented a MongoDB database to store event metadata, applying p…" at bounding box center [280, 225] width 392 height 18
click at [125, 206] on icon "button" at bounding box center [123, 202] width 7 height 7
click at [261, 258] on li "Developed a session management system using Node.js, and GCP Pubsub to track us…" at bounding box center [280, 262] width 392 height 18
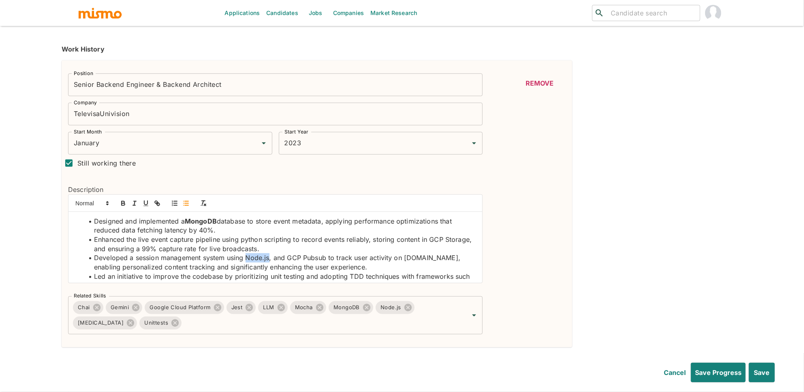
drag, startPoint x: 270, startPoint y: 259, endPoint x: 246, endPoint y: 260, distance: 23.9
click at [246, 260] on li "Developed a session management system using Node.js, and GCP Pubsub to track us…" at bounding box center [280, 262] width 392 height 18
click at [125, 203] on icon "button" at bounding box center [123, 202] width 7 height 7
click at [291, 256] on li "Developed a session management system using Node.js , and GCP Pubsub to track u…" at bounding box center [280, 262] width 392 height 18
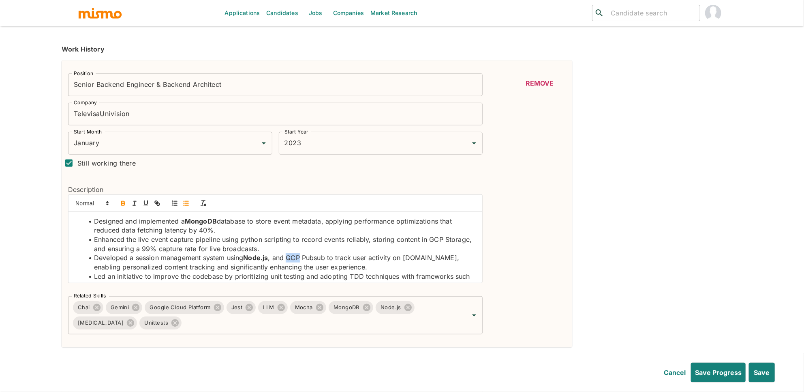
click at [123, 204] on icon "button" at bounding box center [123, 202] width 7 height 7
click at [437, 238] on li "Enhanced the live event capture pipeline using python scripting to record event…" at bounding box center [280, 244] width 392 height 18
click at [125, 203] on icon "button" at bounding box center [123, 202] width 7 height 7
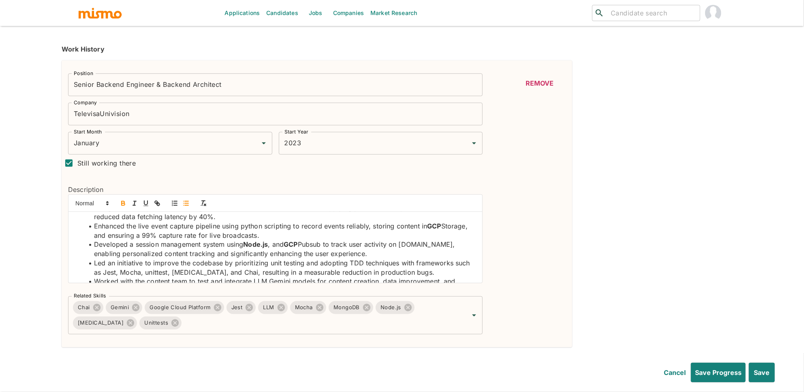
scroll to position [26, 0]
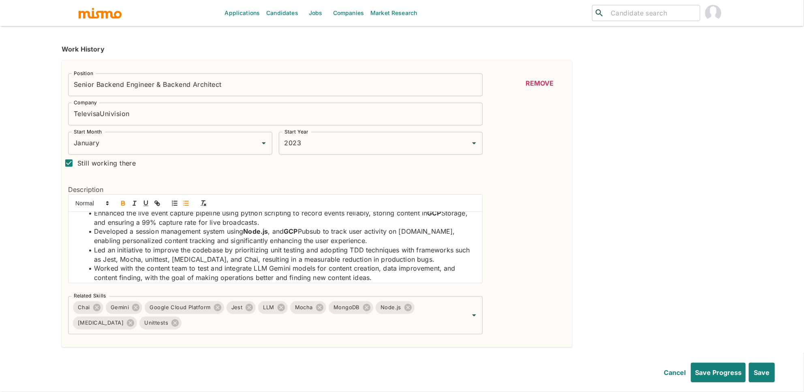
click at [113, 259] on li "Led an initiative to improve the codebase by prioritizing unit testing and adop…" at bounding box center [280, 254] width 392 height 18
drag, startPoint x: 124, startPoint y: 204, endPoint x: 134, endPoint y: 247, distance: 44.6
click at [124, 204] on icon "button" at bounding box center [123, 202] width 7 height 7
click at [135, 260] on li "Led an initiative to improve the codebase by prioritizing unit testing and adop…" at bounding box center [280, 254] width 392 height 18
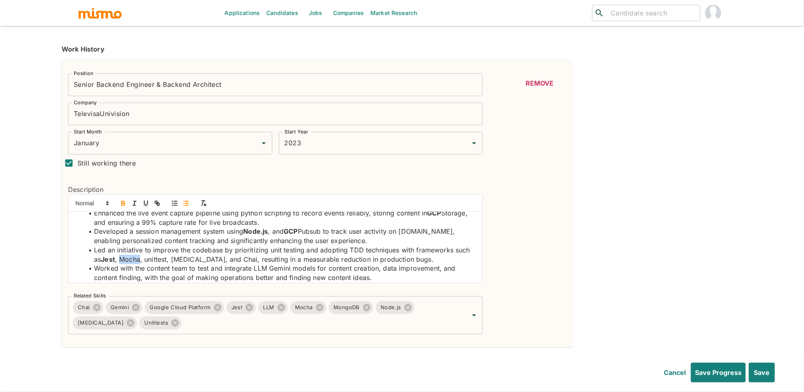
click at [135, 260] on li "Led an initiative to improve the codebase by prioritizing unit testing and adop…" at bounding box center [280, 254] width 392 height 18
click at [122, 204] on icon "button" at bounding box center [123, 204] width 3 height 2
click at [161, 260] on li "Led an initiative to improve the codebase by prioritizing unit testing and adop…" at bounding box center [280, 254] width 392 height 18
click at [124, 201] on icon "button" at bounding box center [123, 202] width 3 height 2
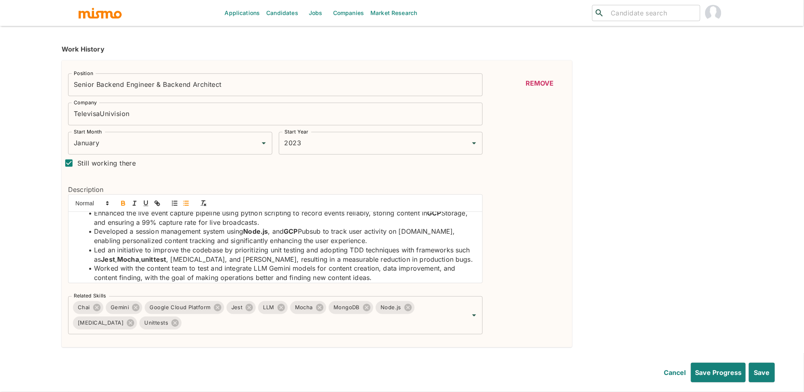
click at [188, 262] on li "Led an initiative to improve the codebase by prioritizing unit testing and adop…" at bounding box center [280, 254] width 392 height 18
click at [123, 202] on icon "button" at bounding box center [123, 202] width 3 height 2
click at [216, 261] on li "Led an initiative to improve the codebase by prioritizing unit testing and adop…" at bounding box center [280, 254] width 392 height 18
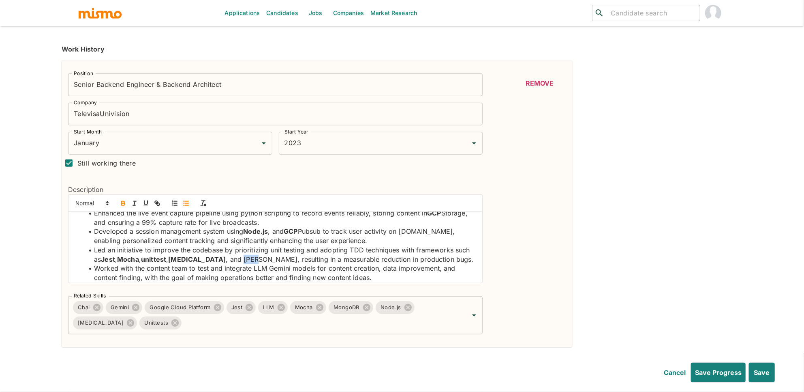
click at [125, 206] on icon "button" at bounding box center [123, 202] width 7 height 7
click at [261, 270] on li "Worked with the content team to test and integrate LLM Gemini models for conten…" at bounding box center [280, 272] width 392 height 18
click at [123, 202] on icon "button" at bounding box center [123, 202] width 3 height 2
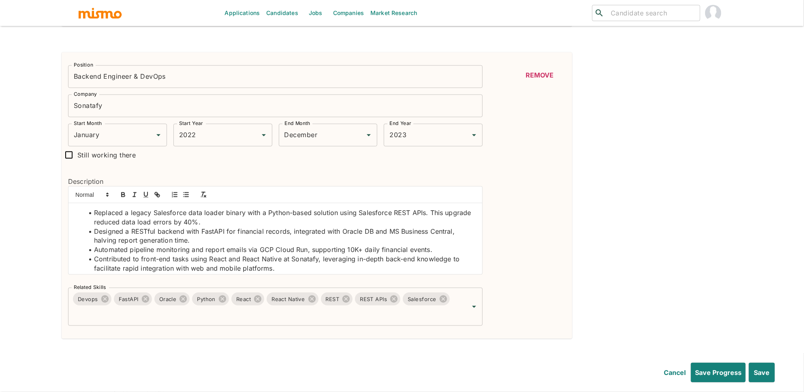
scroll to position [517, 0]
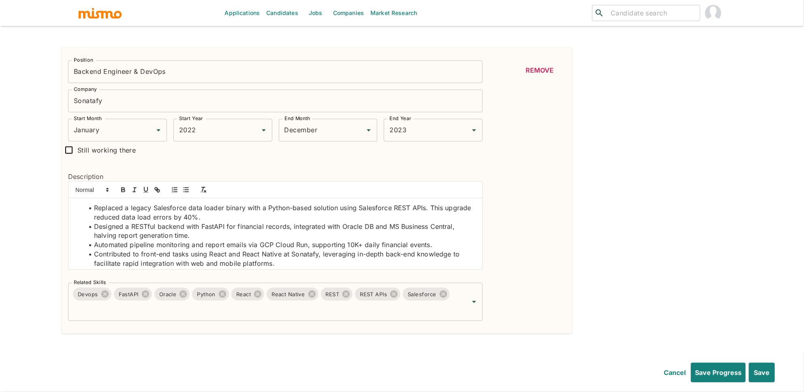
click at [282, 208] on li "Replaced a legacy Salesforce data loader binary with a Python-based solution us…" at bounding box center [280, 212] width 392 height 18
click at [122, 189] on icon "button" at bounding box center [123, 189] width 3 height 2
click at [163, 210] on li "Replaced a legacy Salesforce data loader binary with a Python -based solution u…" at bounding box center [280, 212] width 392 height 18
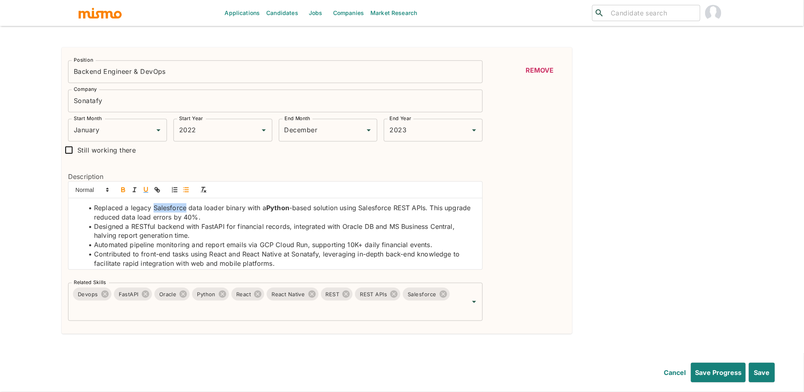
drag, startPoint x: 123, startPoint y: 192, endPoint x: 148, endPoint y: 191, distance: 25.2
click at [122, 192] on icon "button" at bounding box center [123, 191] width 3 height 2
click at [385, 210] on li "Replaced a legacy Salesforce data loader binary with a Python -based solution u…" at bounding box center [280, 212] width 392 height 18
drag, startPoint x: 429, startPoint y: 209, endPoint x: 362, endPoint y: 209, distance: 67.3
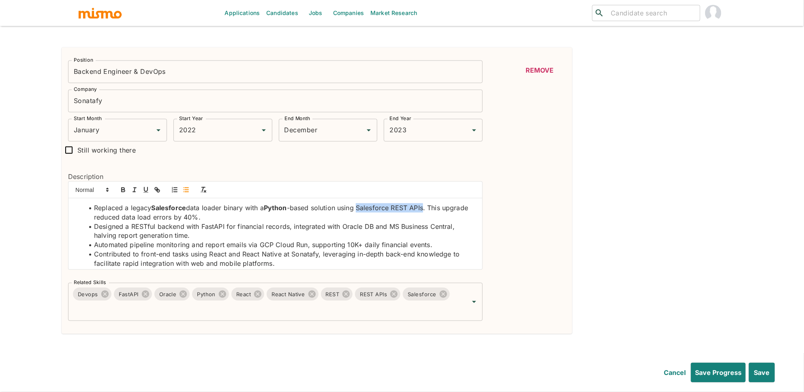
click at [362, 209] on li "Replaced a legacy Salesforce data loader binary with a Python -based solution u…" at bounding box center [280, 212] width 392 height 18
click at [122, 193] on icon "button" at bounding box center [123, 189] width 7 height 7
click at [141, 227] on li "Designed a RESTful backend with FastAPI for financial records, integrated with …" at bounding box center [280, 231] width 392 height 18
click at [124, 191] on icon "button" at bounding box center [123, 191] width 3 height 2
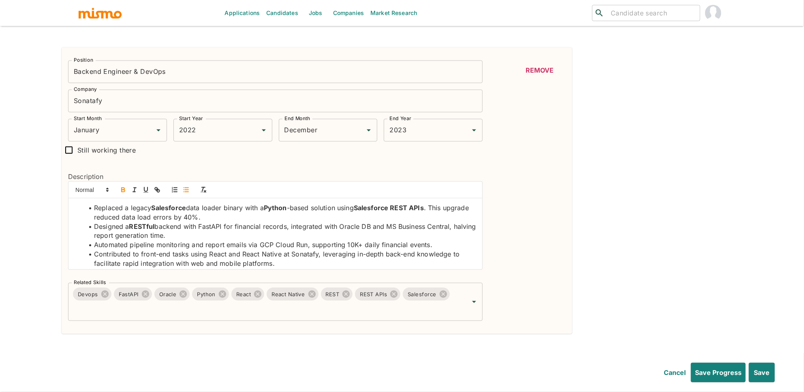
click at [208, 226] on li "Designed a RESTful backend with FastAPI for financial records, integrated with …" at bounding box center [280, 231] width 392 height 18
click at [120, 193] on icon "button" at bounding box center [123, 189] width 7 height 7
drag, startPoint x: 375, startPoint y: 226, endPoint x: 346, endPoint y: 227, distance: 29.2
click at [346, 227] on li "Designed a RESTful backend with FastAPI for financial records, integrated with …" at bounding box center [280, 231] width 392 height 18
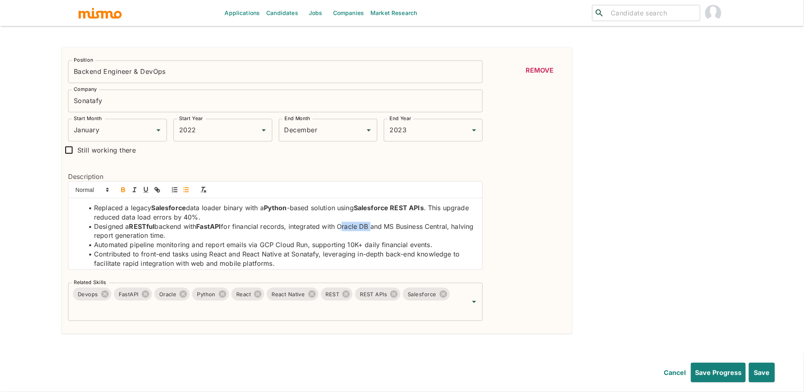
click at [123, 189] on icon "button" at bounding box center [123, 189] width 7 height 7
click at [265, 246] on li "Automated pipeline monitoring and report emails via GCP Cloud Run, supporting 1…" at bounding box center [280, 244] width 392 height 9
drag, startPoint x: 307, startPoint y: 247, endPoint x: 259, endPoint y: 246, distance: 47.9
click at [259, 246] on li "Automated pipeline monitoring and report emails via GCP Cloud Run, supporting 1…" at bounding box center [280, 244] width 392 height 9
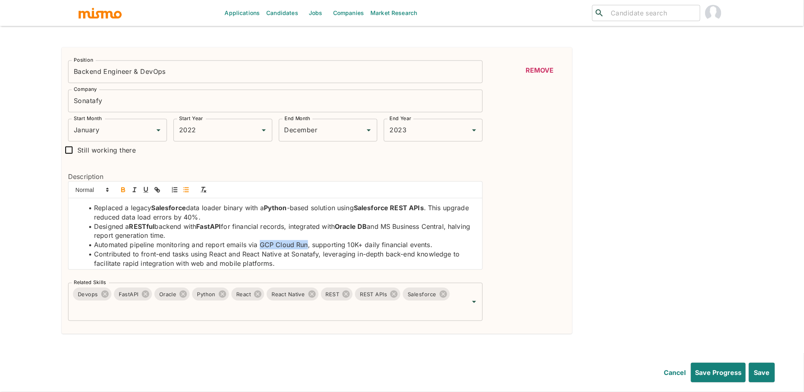
click at [123, 192] on icon "button" at bounding box center [123, 191] width 3 height 2
click at [220, 257] on li "Contributed to front-end tasks using React and React Native at Sonatafy, levera…" at bounding box center [280, 258] width 392 height 18
click at [119, 186] on button "button" at bounding box center [123, 190] width 11 height 10
drag, startPoint x: 282, startPoint y: 253, endPoint x: 243, endPoint y: 256, distance: 39.0
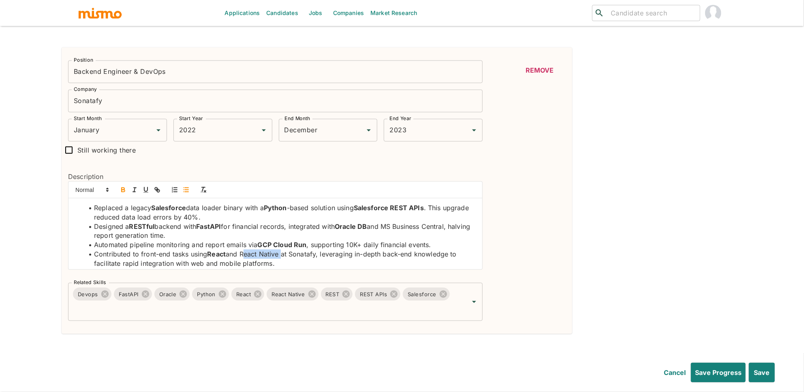
click at [243, 256] on li "Contributed to front-end tasks using React and React Native at Sonatafy, levera…" at bounding box center [280, 258] width 392 height 18
click at [119, 193] on button "button" at bounding box center [123, 190] width 11 height 10
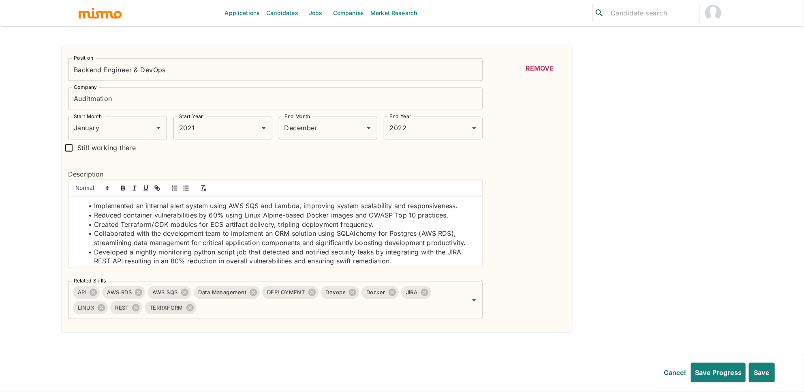
scroll to position [832, 0]
drag, startPoint x: 231, startPoint y: 207, endPoint x: 261, endPoint y: 208, distance: 30.4
click at [261, 208] on li "Implemented an internal alert system using AWS SQS and Lambda, improving system…" at bounding box center [280, 204] width 392 height 9
click at [122, 187] on icon "button" at bounding box center [123, 186] width 3 height 2
drag, startPoint x: 120, startPoint y: 224, endPoint x: 167, endPoint y: 222, distance: 47.4
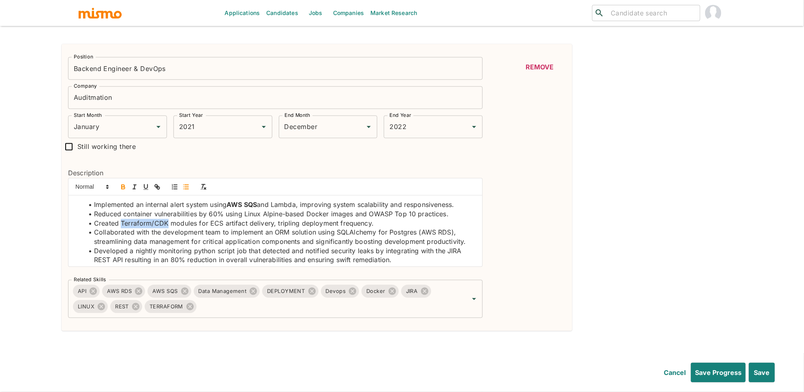
click at [167, 222] on li "Created Terraform/CDK modules for ECS artifact delivery, tripling deployment fr…" at bounding box center [280, 223] width 392 height 9
click at [124, 190] on icon "button" at bounding box center [123, 186] width 7 height 7
click at [214, 225] on li "Created Terraform/CDK modules for ECS artifact delivery, tripling deployment fr…" at bounding box center [280, 223] width 392 height 9
click at [123, 187] on icon "button" at bounding box center [123, 186] width 7 height 7
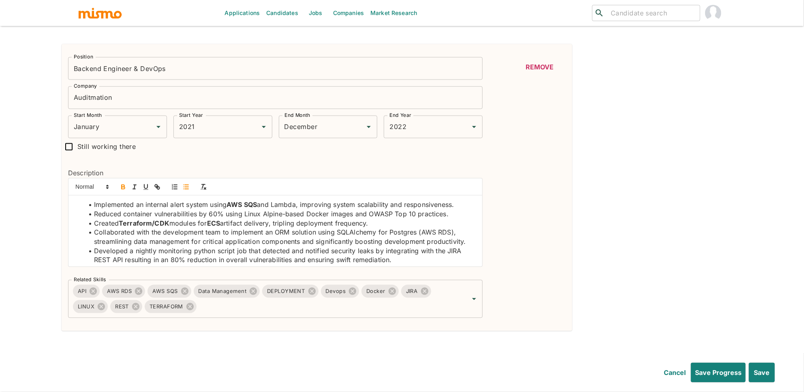
click at [282, 235] on li "Collaborated with the development team to implement an ORM solution using SQLAl…" at bounding box center [280, 237] width 392 height 18
click at [124, 187] on icon "button" at bounding box center [123, 186] width 3 height 2
click at [291, 207] on li "Implemented an internal alert system using AWS SQS and Lambda, improving system…" at bounding box center [280, 204] width 392 height 9
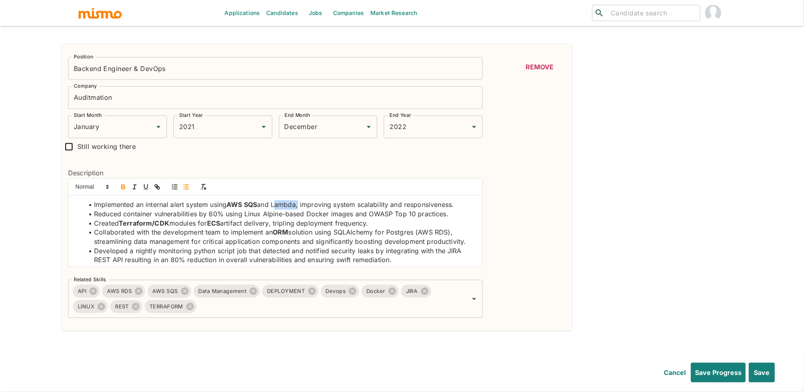
drag, startPoint x: 124, startPoint y: 187, endPoint x: 191, endPoint y: 185, distance: 67.3
click at [124, 187] on icon "button" at bounding box center [123, 186] width 7 height 7
click at [378, 216] on li "Reduced container vulnerabilities by 60% using Linux Alpine-based Docker images…" at bounding box center [280, 214] width 392 height 9
click at [121, 188] on icon "button" at bounding box center [123, 186] width 7 height 7
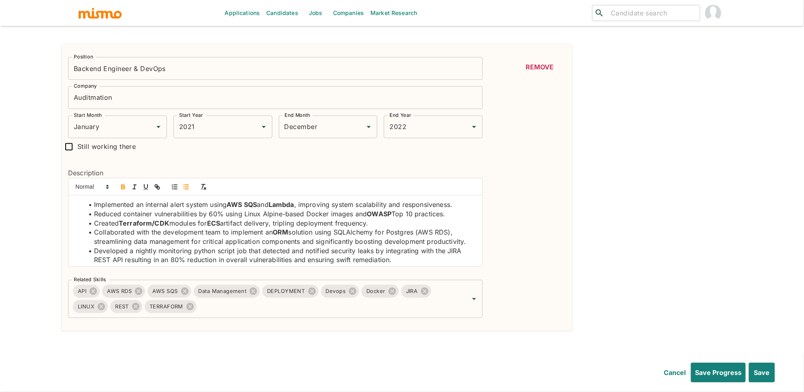
click at [312, 216] on li "Reduced container vulnerabilities by 60% using Linux Alpine-based Docker images…" at bounding box center [280, 214] width 392 height 9
click at [123, 186] on icon "button" at bounding box center [123, 186] width 7 height 7
click at [246, 215] on li "Reduced container vulnerabilities by 60% using Linux Alpine-based Docker images…" at bounding box center [280, 214] width 392 height 9
click at [255, 214] on li "Reduced container vulnerabilities by 60% using Linux Alpine-based Docker images…" at bounding box center [280, 214] width 392 height 9
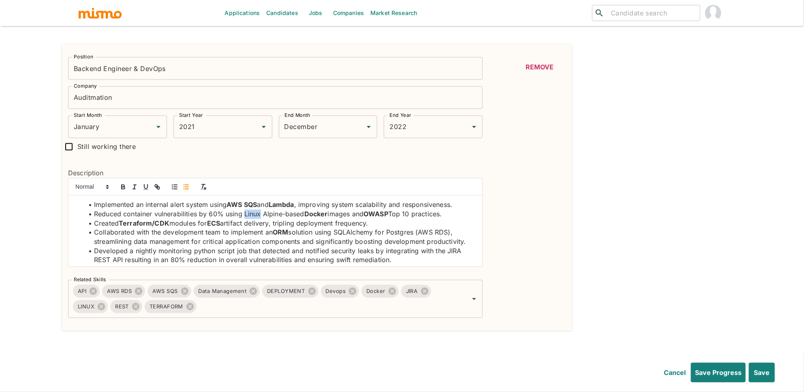
click at [255, 214] on li "Reduced container vulnerabilities by 60% using Linux Alpine-based Docker images…" at bounding box center [280, 214] width 392 height 9
click at [125, 188] on icon "button" at bounding box center [123, 186] width 7 height 7
drag, startPoint x: 377, startPoint y: 237, endPoint x: 337, endPoint y: 232, distance: 40.0
click at [337, 232] on li "Collaborated with the development team to implement an ORM solution using SQLAl…" at bounding box center [280, 237] width 392 height 18
click at [123, 189] on icon "button" at bounding box center [123, 186] width 7 height 7
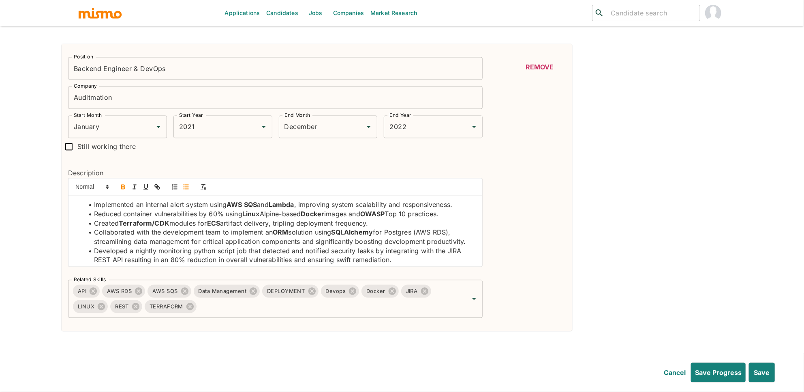
click at [407, 235] on li "Collaborated with the development team to implement an ORM solution using SQLAl…" at bounding box center [280, 237] width 392 height 18
click at [124, 187] on icon "button" at bounding box center [123, 186] width 3 height 2
drag, startPoint x: 453, startPoint y: 234, endPoint x: 426, endPoint y: 232, distance: 27.2
click at [426, 232] on li "Collaborated with the development team to implement an ORM solution using SQLAl…" at bounding box center [280, 237] width 392 height 18
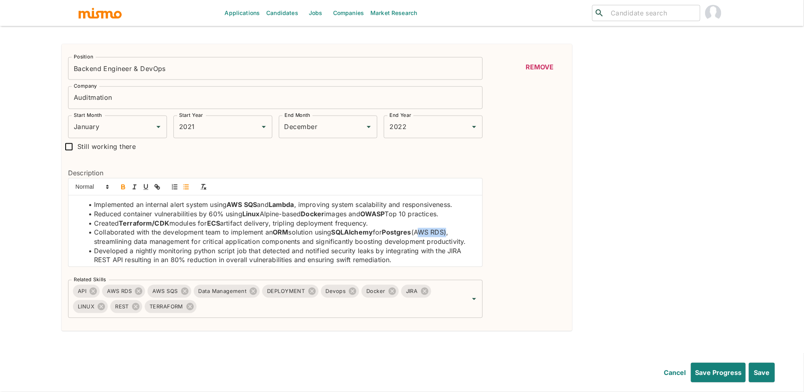
click at [126, 189] on icon "button" at bounding box center [123, 186] width 7 height 7
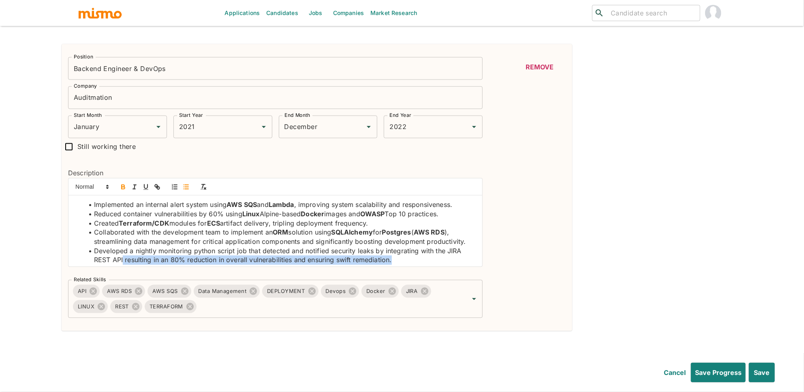
scroll to position [3, 0]
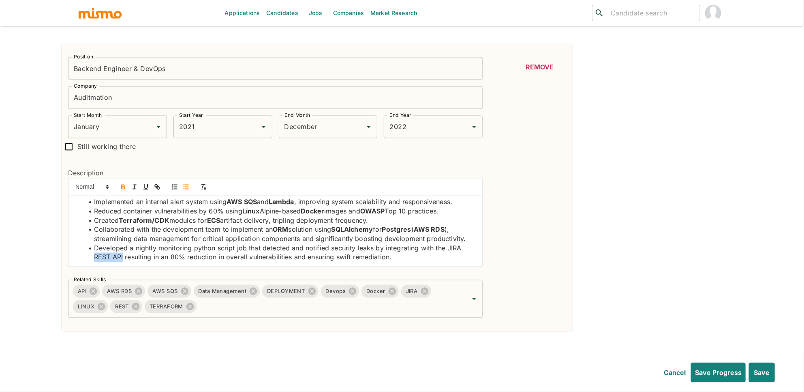
drag, startPoint x: 124, startPoint y: 261, endPoint x: 94, endPoint y: 259, distance: 29.7
click at [94, 259] on li "Developed a nightly monitoring python script job that detected and notified sec…" at bounding box center [280, 253] width 392 height 18
click at [126, 189] on icon "button" at bounding box center [123, 186] width 7 height 7
click at [455, 248] on li "Developed a nightly monitoring python script job that detected and notified sec…" at bounding box center [280, 253] width 392 height 18
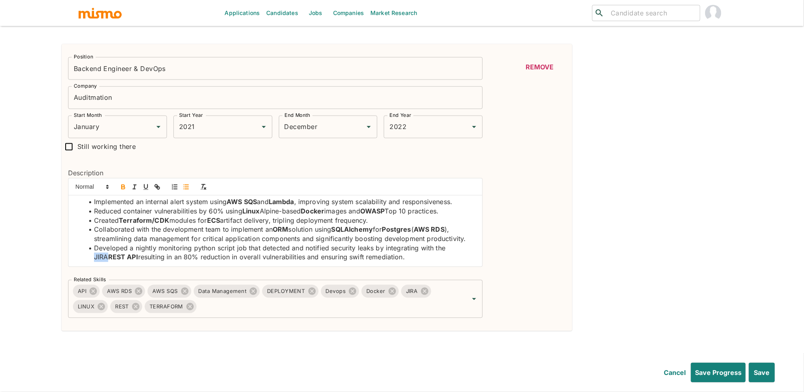
click at [120, 185] on icon "button" at bounding box center [123, 186] width 7 height 7
click at [202, 248] on li "Developed a nightly monitoring python script job that detected and notified sec…" at bounding box center [280, 253] width 392 height 18
click at [124, 186] on icon "button" at bounding box center [123, 186] width 3 height 2
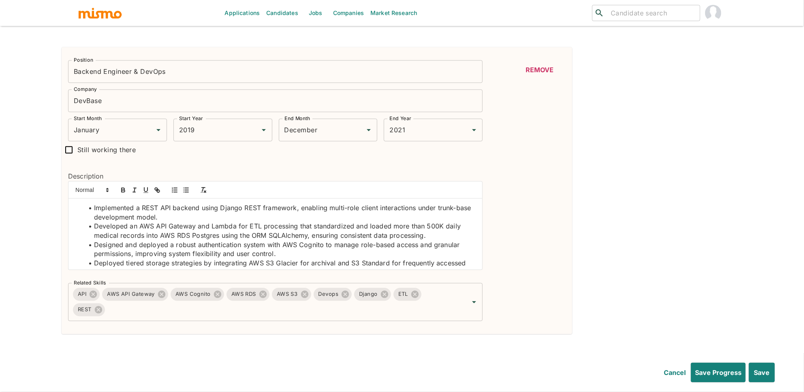
scroll to position [1142, 0]
drag, startPoint x: 142, startPoint y: 208, endPoint x: 172, endPoint y: 207, distance: 30.0
click at [172, 207] on li "Implemented a REST API backend using Django REST framework, enabling multi-role…" at bounding box center [280, 212] width 392 height 18
click at [122, 188] on icon "button" at bounding box center [123, 189] width 7 height 7
drag, startPoint x: 222, startPoint y: 209, endPoint x: 297, endPoint y: 209, distance: 75.4
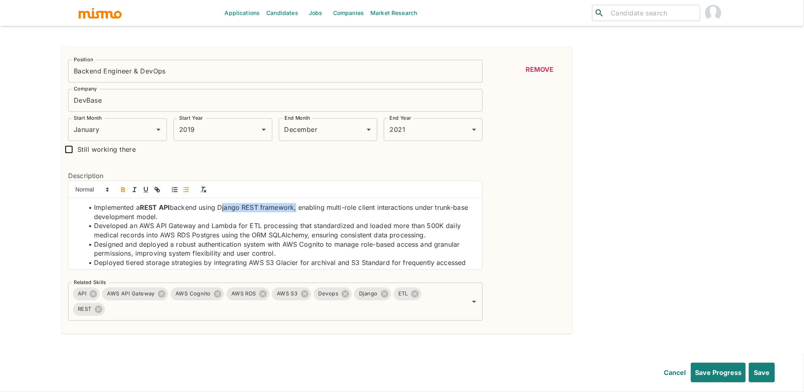
click at [297, 209] on li "Implemented a REST API backend using Django REST framework, enabling multi-role…" at bounding box center [280, 212] width 392 height 18
click at [125, 191] on icon "button" at bounding box center [123, 190] width 3 height 2
drag, startPoint x: 138, startPoint y: 228, endPoint x: 167, endPoint y: 225, distance: 28.9
click at [167, 225] on li "Developed an AWS API Gateway and Lambda for ETL processing that standardized an…" at bounding box center [280, 230] width 392 height 18
click at [125, 189] on icon "button" at bounding box center [123, 189] width 7 height 7
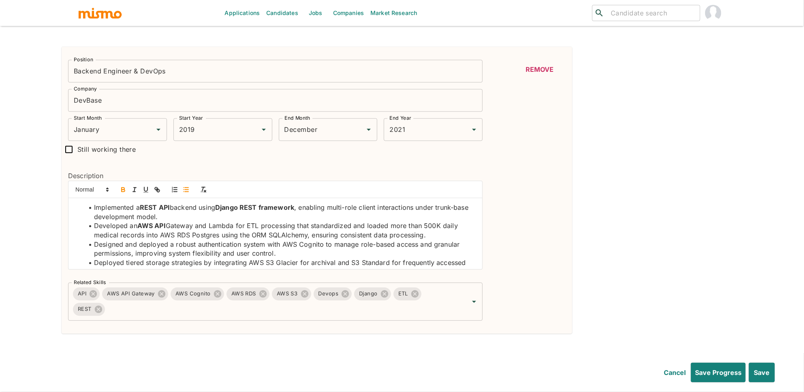
click at [190, 227] on li "Developed an AWS API Gateway and Lambda for ETL processing that standardized an…" at bounding box center [280, 230] width 392 height 18
click at [125, 190] on icon "button" at bounding box center [123, 189] width 7 height 7
click at [222, 230] on li "Developed an AWS API Gateway and Lambda for ETL processing that standardized an…" at bounding box center [280, 230] width 392 height 18
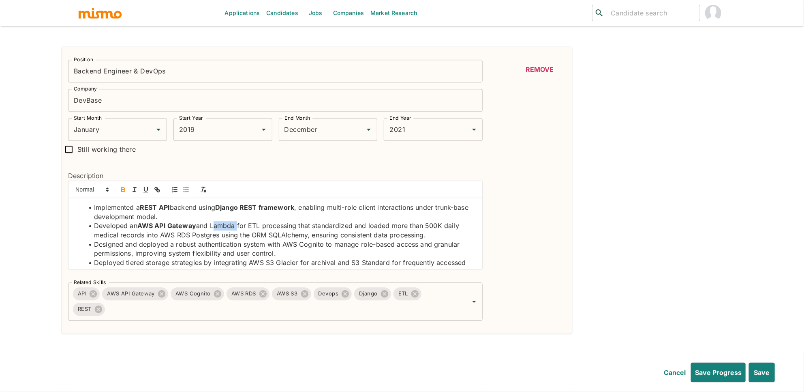
click at [124, 189] on icon "button" at bounding box center [123, 188] width 3 height 2
click at [254, 227] on li "Developed an AWS API Gateway and Lambda for ETL processing that standardized an…" at bounding box center [280, 230] width 392 height 18
click at [120, 190] on icon "button" at bounding box center [123, 189] width 7 height 7
drag, startPoint x: 161, startPoint y: 237, endPoint x: 219, endPoint y: 235, distance: 58.8
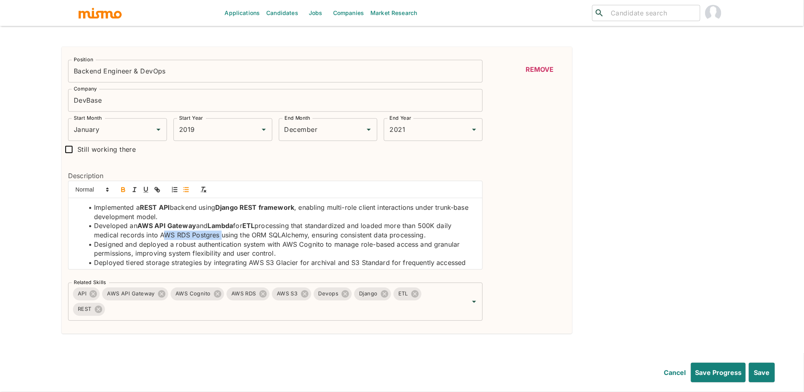
click at [219, 235] on li "Developed an AWS API Gateway and Lambda for ETL processing that standardized an…" at bounding box center [280, 230] width 392 height 18
click at [125, 190] on icon "button" at bounding box center [123, 189] width 7 height 7
click at [260, 238] on li "Developed an AWS API Gateway and Lambda for ETL processing that standardized an…" at bounding box center [280, 230] width 392 height 18
click at [125, 191] on icon "button" at bounding box center [123, 190] width 3 height 2
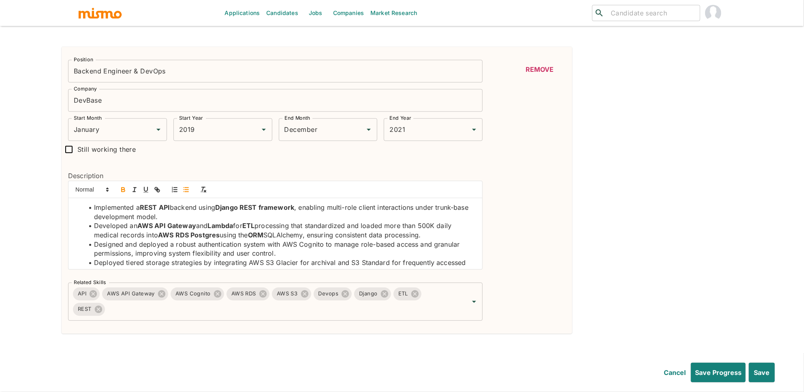
click at [293, 239] on li "Developed an AWS API Gateway and Lambda for ETL processing that standardized an…" at bounding box center [280, 230] width 392 height 18
click at [124, 191] on icon "button" at bounding box center [123, 190] width 3 height 2
drag, startPoint x: 283, startPoint y: 245, endPoint x: 324, endPoint y: 245, distance: 40.9
click at [324, 245] on li "Designed and deployed a robust authentication system with AWS Cognito to manage…" at bounding box center [280, 249] width 392 height 18
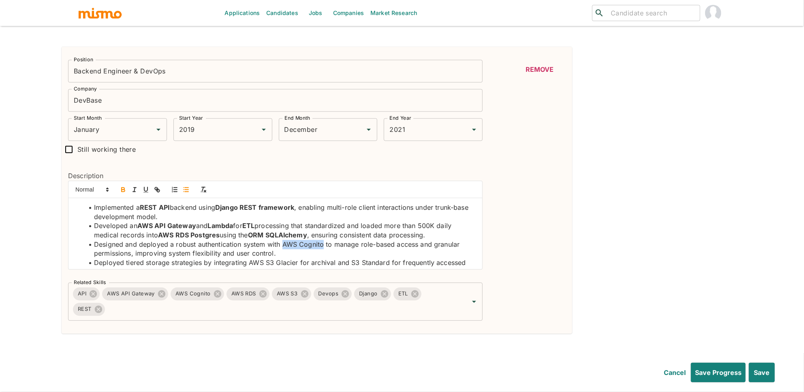
click at [125, 190] on icon "button" at bounding box center [123, 189] width 7 height 7
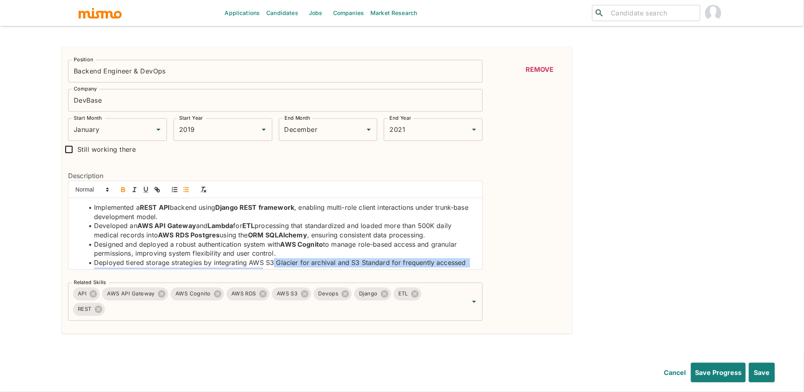
scroll to position [12, 0]
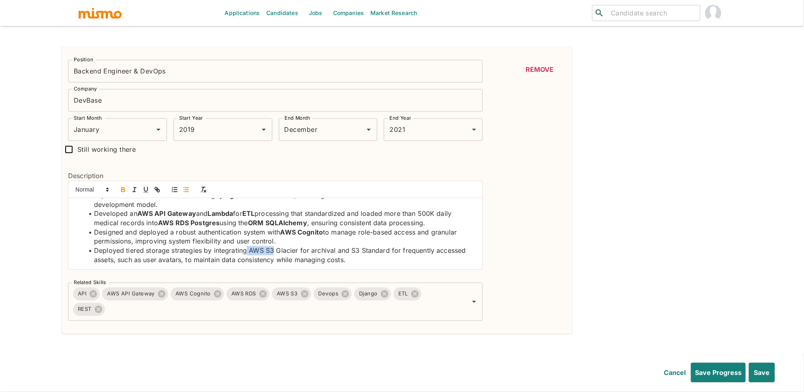
drag, startPoint x: 274, startPoint y: 265, endPoint x: 247, endPoint y: 255, distance: 28.8
click at [247, 255] on li "Deployed tiered storage strategies by integrating AWS S3 Glacier for archival a…" at bounding box center [280, 255] width 392 height 18
click at [125, 190] on icon "button" at bounding box center [123, 189] width 7 height 7
click at [355, 253] on li "Deployed tiered storage strategies by integrating AWS S3 Glacier for archival a…" at bounding box center [280, 255] width 392 height 18
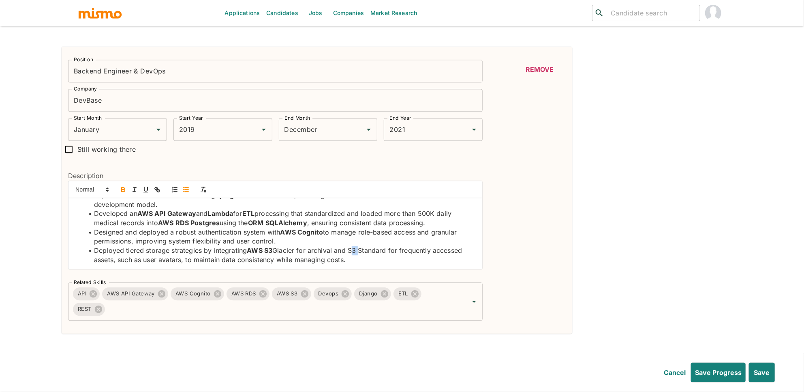
click at [122, 189] on icon "button" at bounding box center [123, 188] width 3 height 2
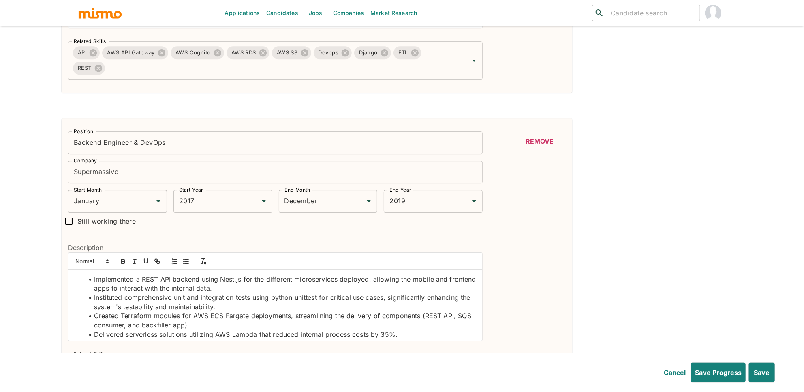
scroll to position [1473, 0]
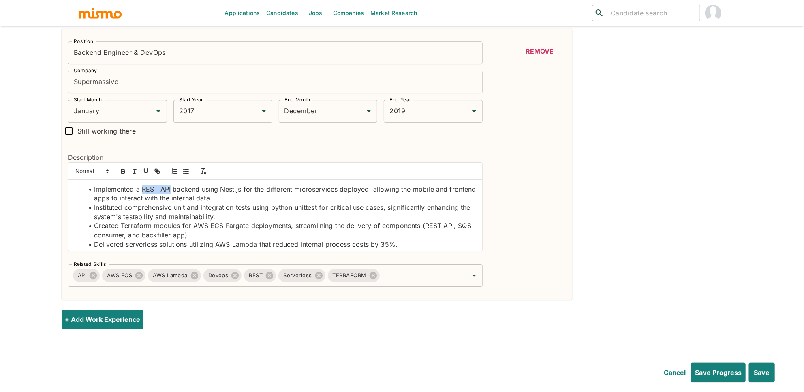
drag, startPoint x: 143, startPoint y: 192, endPoint x: 172, endPoint y: 189, distance: 28.5
click at [172, 189] on li "Implemented a REST API backend using Nest.js for the different microservices de…" at bounding box center [280, 193] width 392 height 18
click at [122, 173] on icon "button" at bounding box center [123, 172] width 3 height 2
click at [235, 192] on li "Implemented a REST API backend using Nest.js for the different microservices de…" at bounding box center [280, 193] width 392 height 18
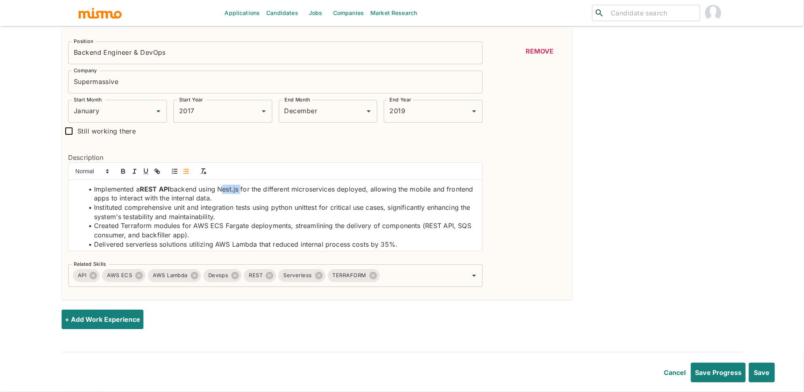
drag, startPoint x: 242, startPoint y: 192, endPoint x: 221, endPoint y: 191, distance: 21.1
click at [221, 191] on li "Implemented a REST API backend using Nest.js for the different microservices de…" at bounding box center [280, 193] width 392 height 18
click at [124, 175] on icon "button" at bounding box center [123, 170] width 7 height 7
drag, startPoint x: 425, startPoint y: 227, endPoint x: 453, endPoint y: 229, distance: 28.0
click at [453, 229] on li "Created Terraform modules for AWS ECS Fargate deployments, streamlining the del…" at bounding box center [280, 230] width 392 height 18
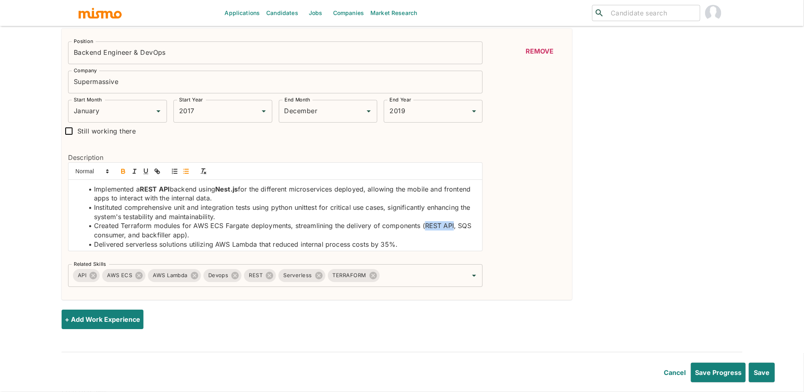
click at [121, 170] on icon "button" at bounding box center [123, 170] width 7 height 7
drag, startPoint x: 191, startPoint y: 229, endPoint x: 223, endPoint y: 226, distance: 32.2
click at [223, 226] on li "Created Terraform modules for AWS ECS Fargate deployments, streamlining the del…" at bounding box center [280, 230] width 392 height 18
click at [123, 170] on icon "button" at bounding box center [123, 170] width 7 height 7
click at [284, 208] on li "Instituted comprehensive unit and integration tests using python unittest for c…" at bounding box center [280, 212] width 392 height 18
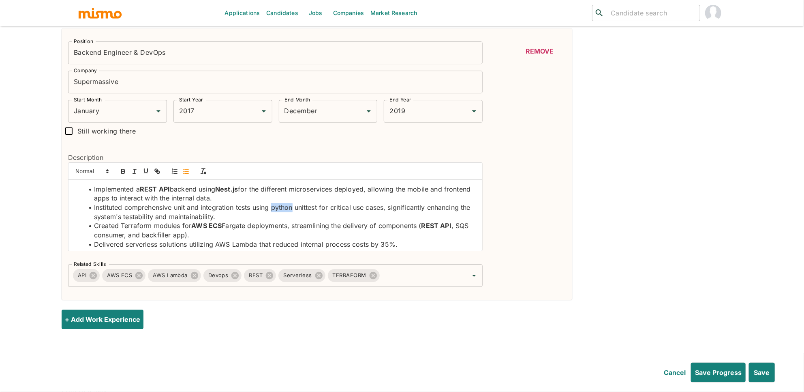
drag, startPoint x: 284, startPoint y: 208, endPoint x: 218, endPoint y: 187, distance: 68.5
click at [284, 208] on li "Instituted comprehensive unit and integration tests using python unittest for c…" at bounding box center [280, 212] width 392 height 18
click at [124, 173] on icon "button" at bounding box center [123, 172] width 3 height 2
click at [277, 211] on strong "python" at bounding box center [280, 207] width 23 height 8
click at [274, 209] on li "Instituted comprehensive unit and integration tests using P ython unittest for …" at bounding box center [280, 212] width 392 height 18
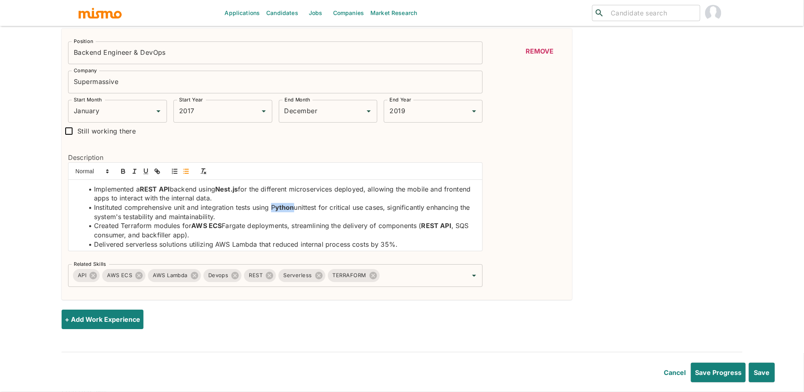
click at [274, 209] on li "Instituted comprehensive unit and integration tests using P ython unittest for …" at bounding box center [280, 212] width 392 height 18
click at [124, 170] on icon "button" at bounding box center [123, 170] width 7 height 7
click at [320, 209] on li "Instituted comprehensive unit and integration tests using Python unittest for c…" at bounding box center [280, 212] width 392 height 18
click at [123, 174] on icon "button" at bounding box center [123, 170] width 7 height 7
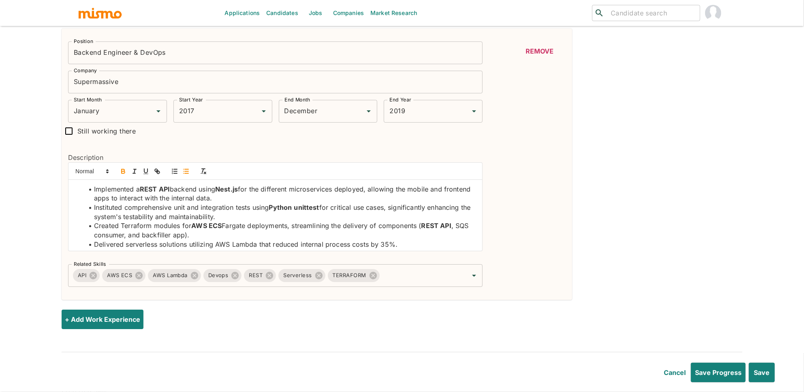
click at [103, 235] on li "Created Terraform modules for AWS ECS Fargate deployments, streamlining the del…" at bounding box center [280, 230] width 392 height 18
click at [122, 170] on icon "button" at bounding box center [123, 170] width 7 height 7
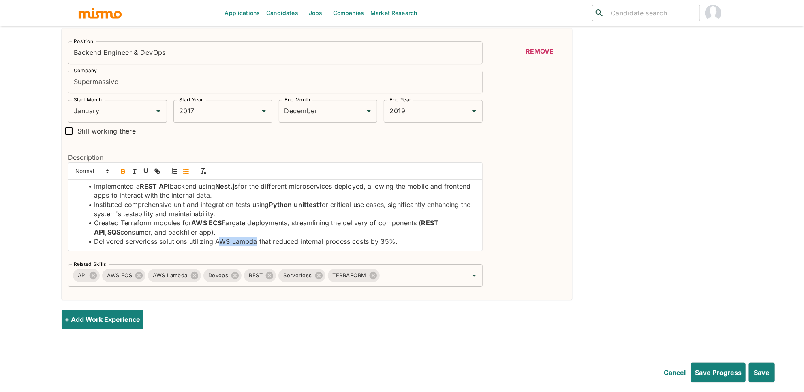
drag, startPoint x: 219, startPoint y: 243, endPoint x: 257, endPoint y: 239, distance: 38.4
click at [257, 239] on li "Delivered serverless solutions utilizing AWS Lambda that reduced internal proce…" at bounding box center [280, 241] width 392 height 9
click at [125, 173] on icon "button" at bounding box center [123, 170] width 7 height 7
click at [315, 188] on li "Implemented a REST API backend using Nest.js for the different microservices de…" at bounding box center [280, 191] width 392 height 18
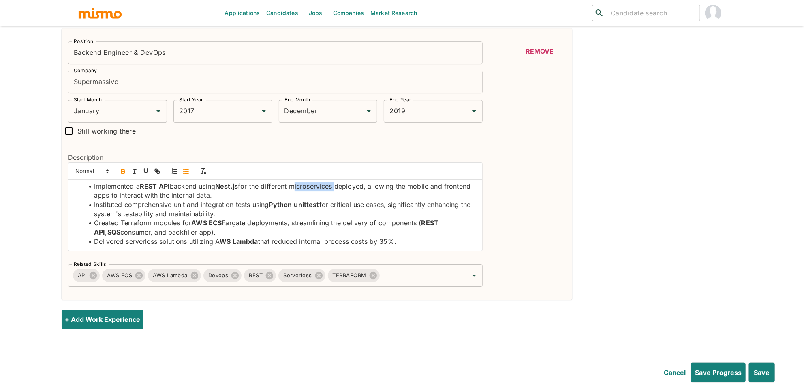
click at [124, 173] on icon "button" at bounding box center [123, 172] width 3 height 2
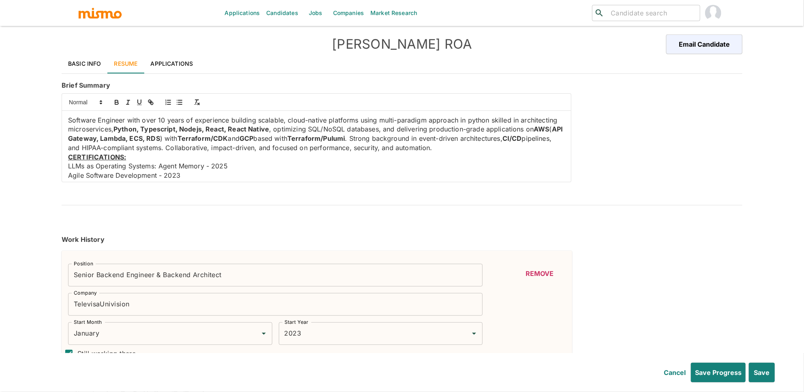
scroll to position [0, 0]
click at [764, 376] on button "Save" at bounding box center [761, 371] width 27 height 19
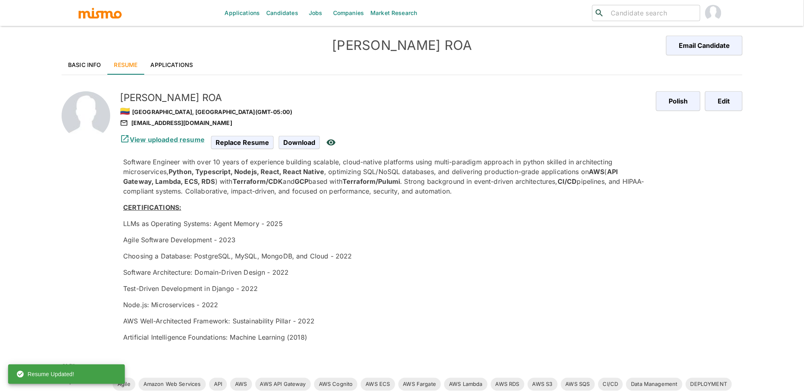
click at [82, 68] on link "Basic Info" at bounding box center [85, 64] width 46 height 19
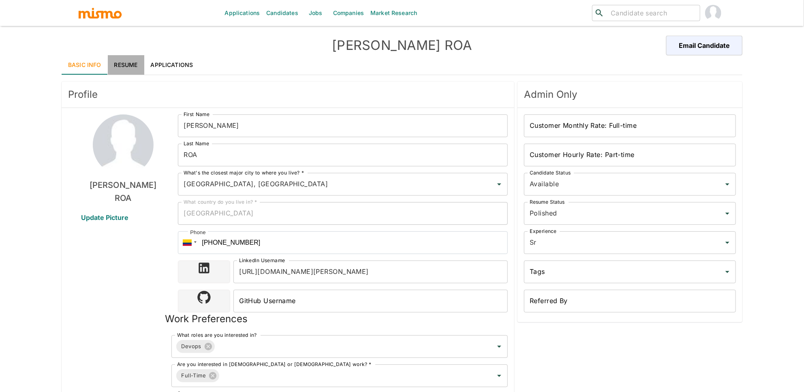
click at [135, 64] on link "Resume" at bounding box center [126, 64] width 36 height 19
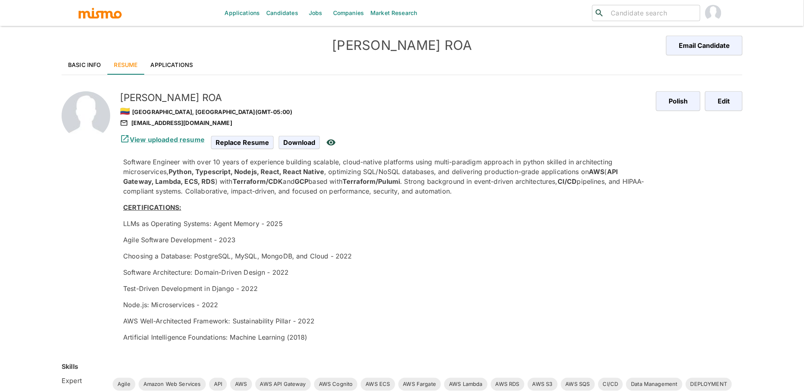
click at [471, 221] on p "LLMs as Operating Systems: Agent Memory - 2025" at bounding box center [386, 223] width 526 height 10
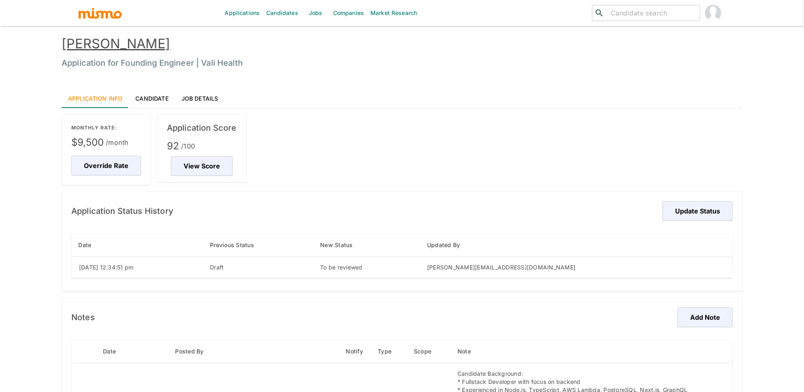
click at [158, 95] on link "Candidate" at bounding box center [152, 97] width 46 height 19
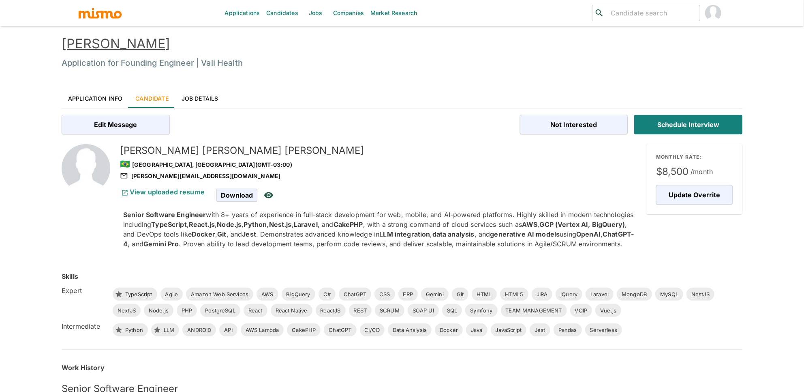
click at [136, 39] on link "[PERSON_NAME]" at bounding box center [116, 44] width 109 height 16
click at [153, 40] on link "[PERSON_NAME]" at bounding box center [116, 44] width 109 height 16
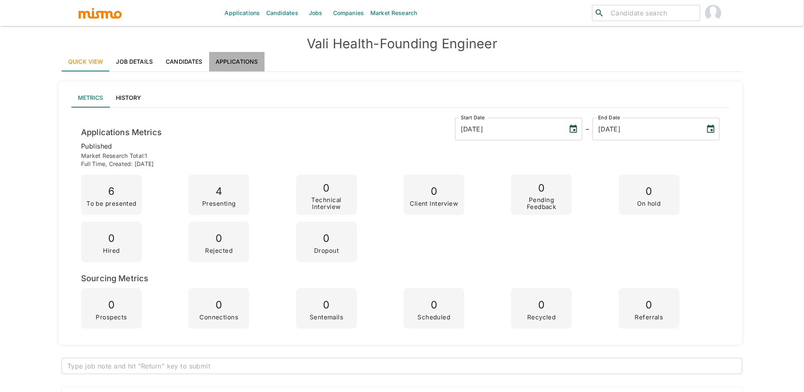
click at [243, 61] on link "Applications" at bounding box center [237, 61] width 56 height 19
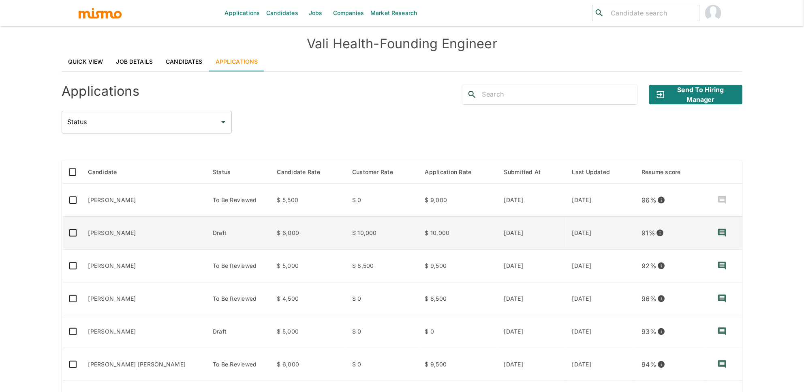
scroll to position [67, 0]
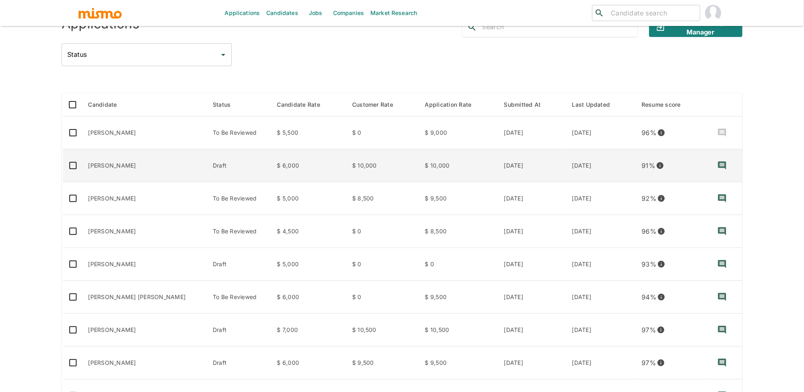
click at [111, 169] on td "[PERSON_NAME]" at bounding box center [144, 165] width 125 height 33
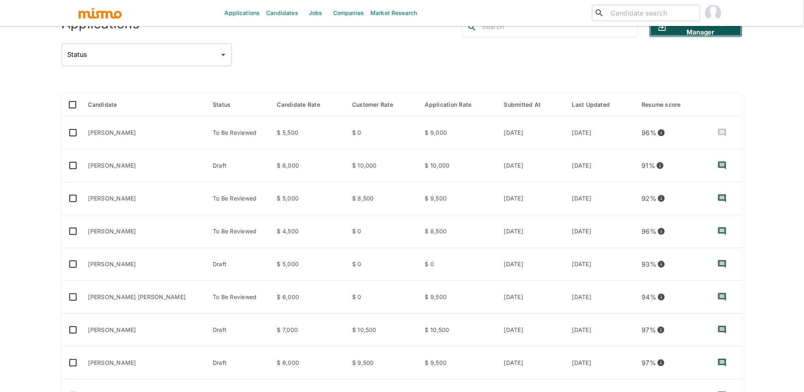
click at [677, 31] on button "Send to Hiring Manager" at bounding box center [695, 26] width 93 height 19
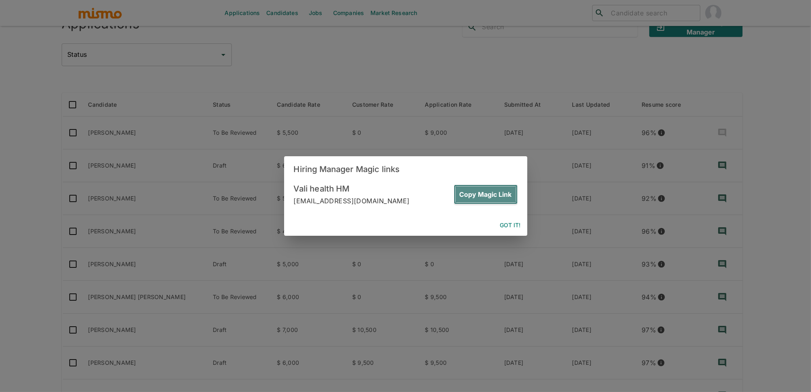
click at [492, 195] on button "Copy Magic Link" at bounding box center [486, 193] width 64 height 19
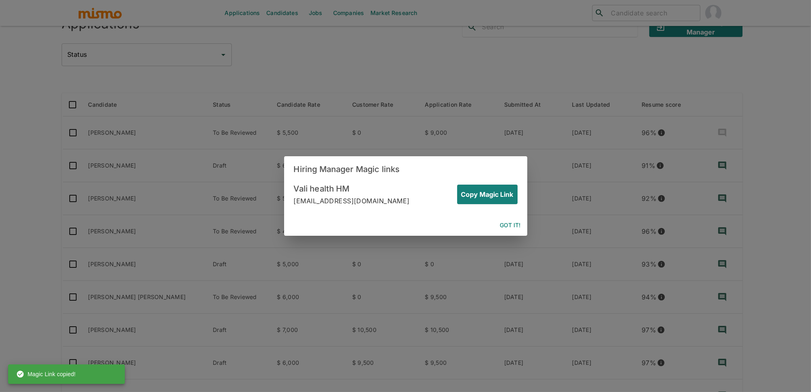
click at [522, 227] on button "Got it!" at bounding box center [510, 225] width 27 height 15
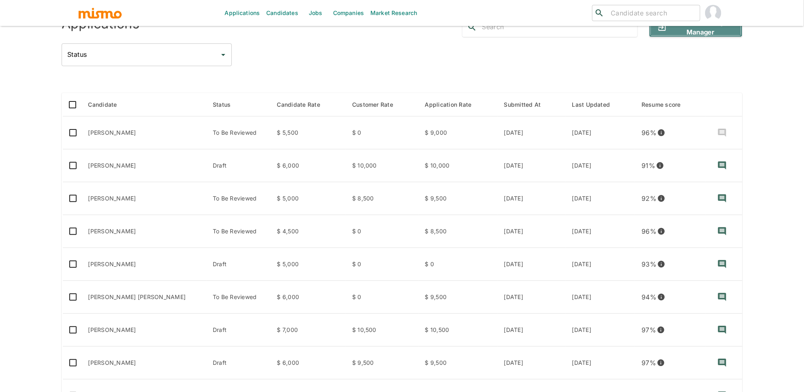
click at [708, 32] on button "Send to Hiring Manager" at bounding box center [695, 26] width 93 height 19
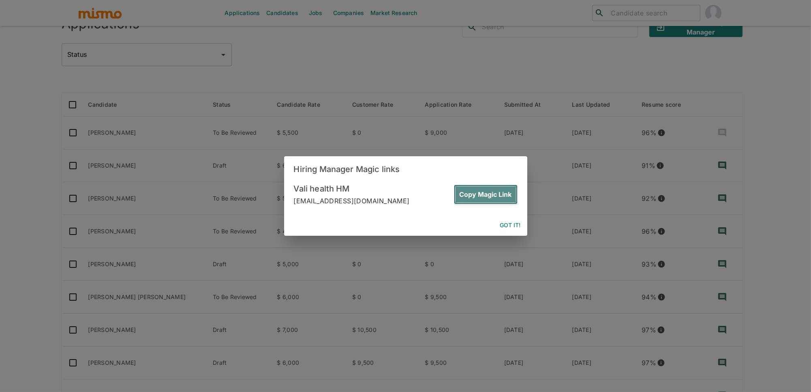
click at [484, 191] on button "Copy Magic Link" at bounding box center [486, 193] width 64 height 19
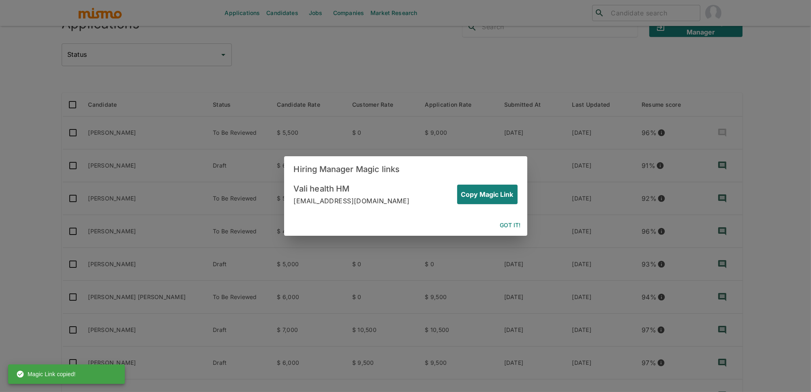
click at [516, 224] on button "Got it!" at bounding box center [510, 225] width 27 height 15
